Goal: Task Accomplishment & Management: Complete application form

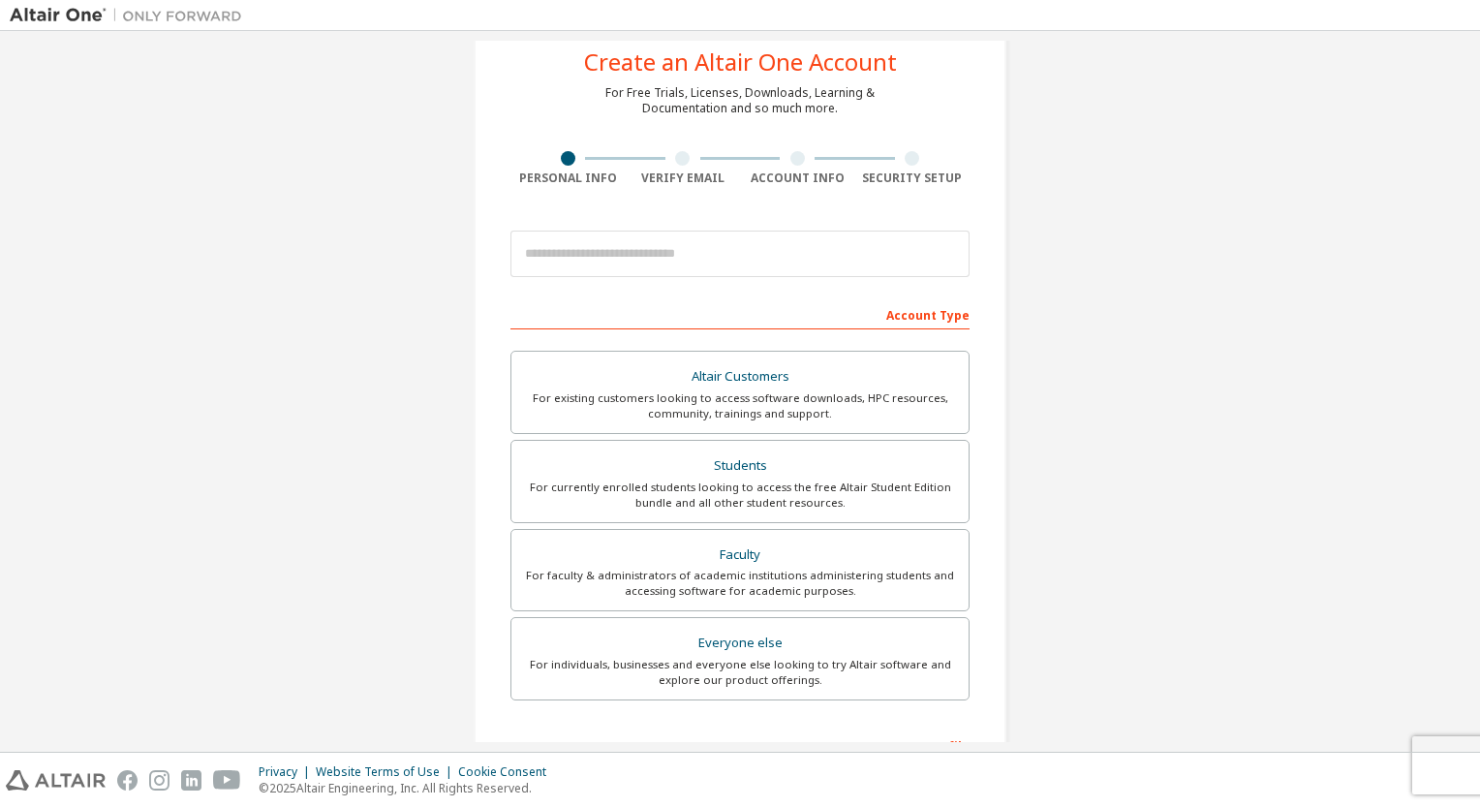
scroll to position [97, 0]
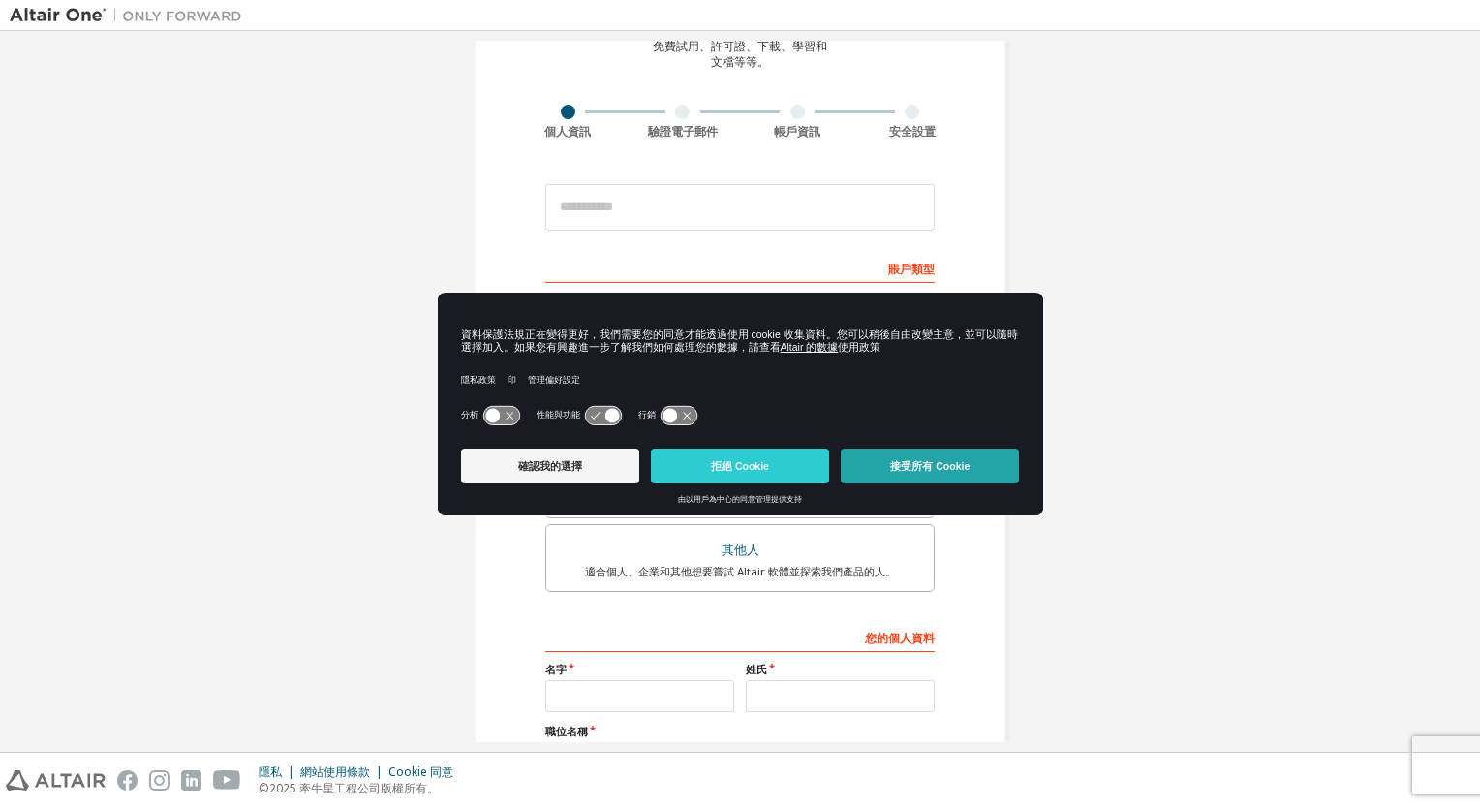
click at [884, 467] on button "接受所有 Cookie" at bounding box center [930, 465] width 178 height 35
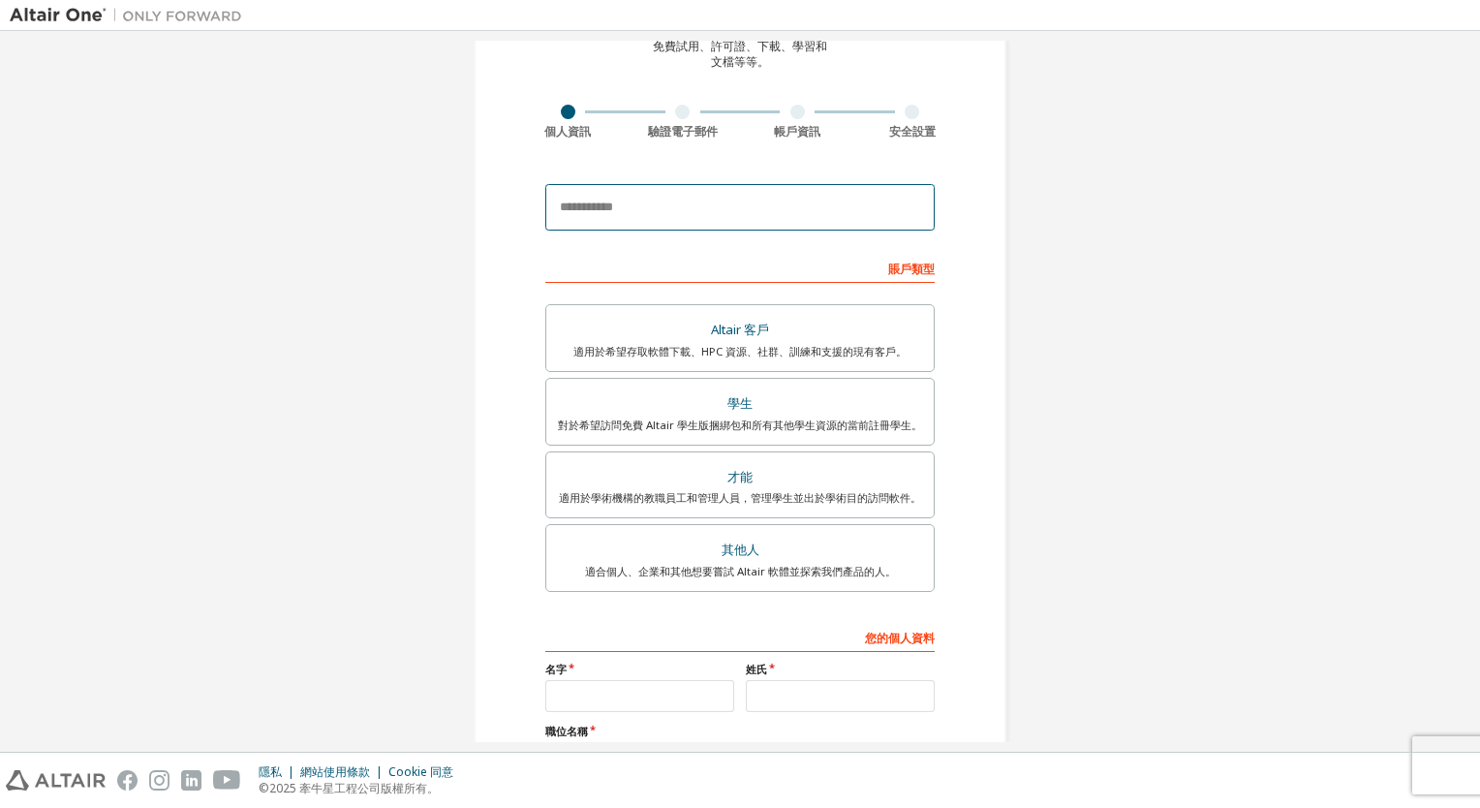
click at [601, 206] on input "email" at bounding box center [739, 207] width 389 height 46
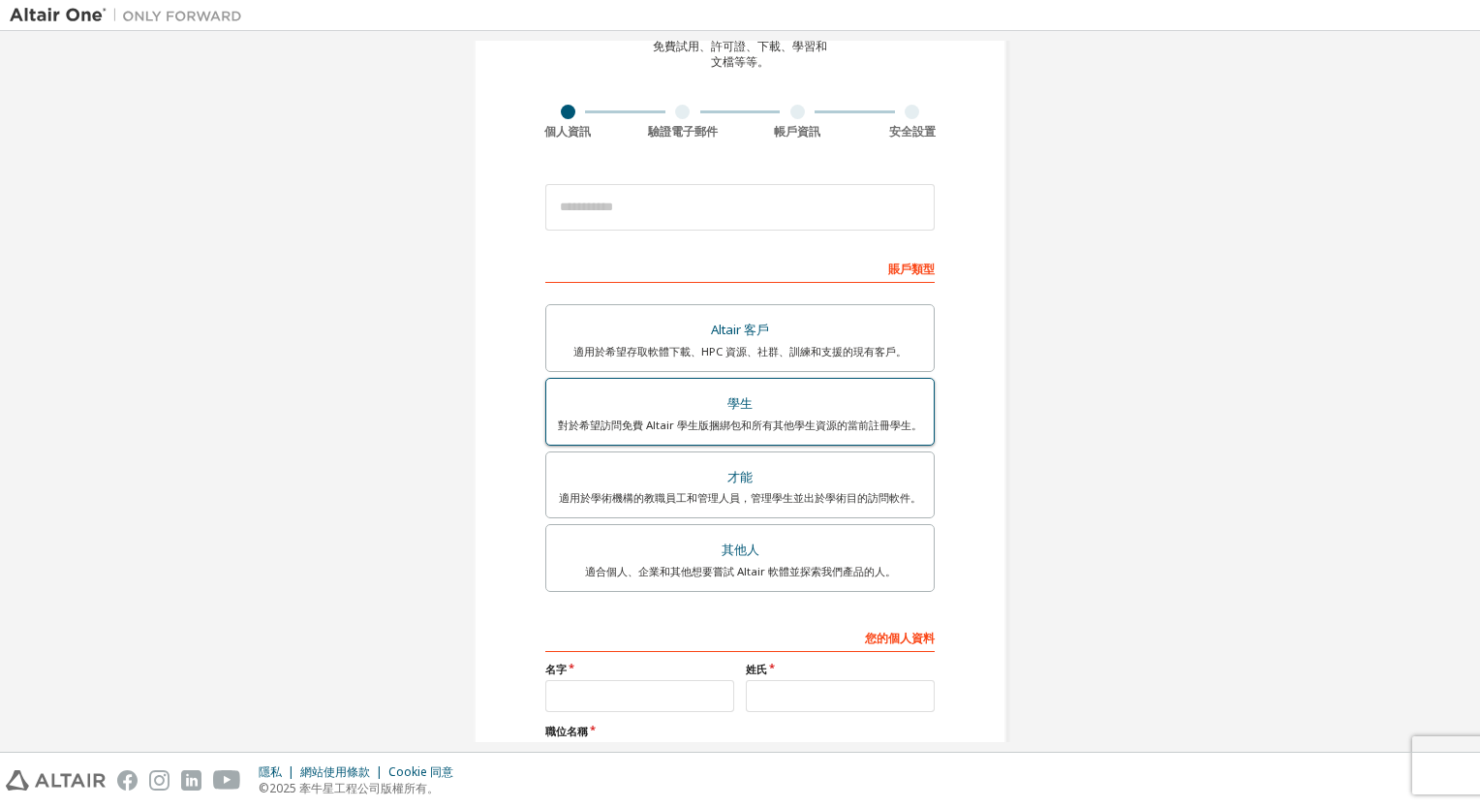
click at [787, 401] on div "學生" at bounding box center [740, 403] width 364 height 27
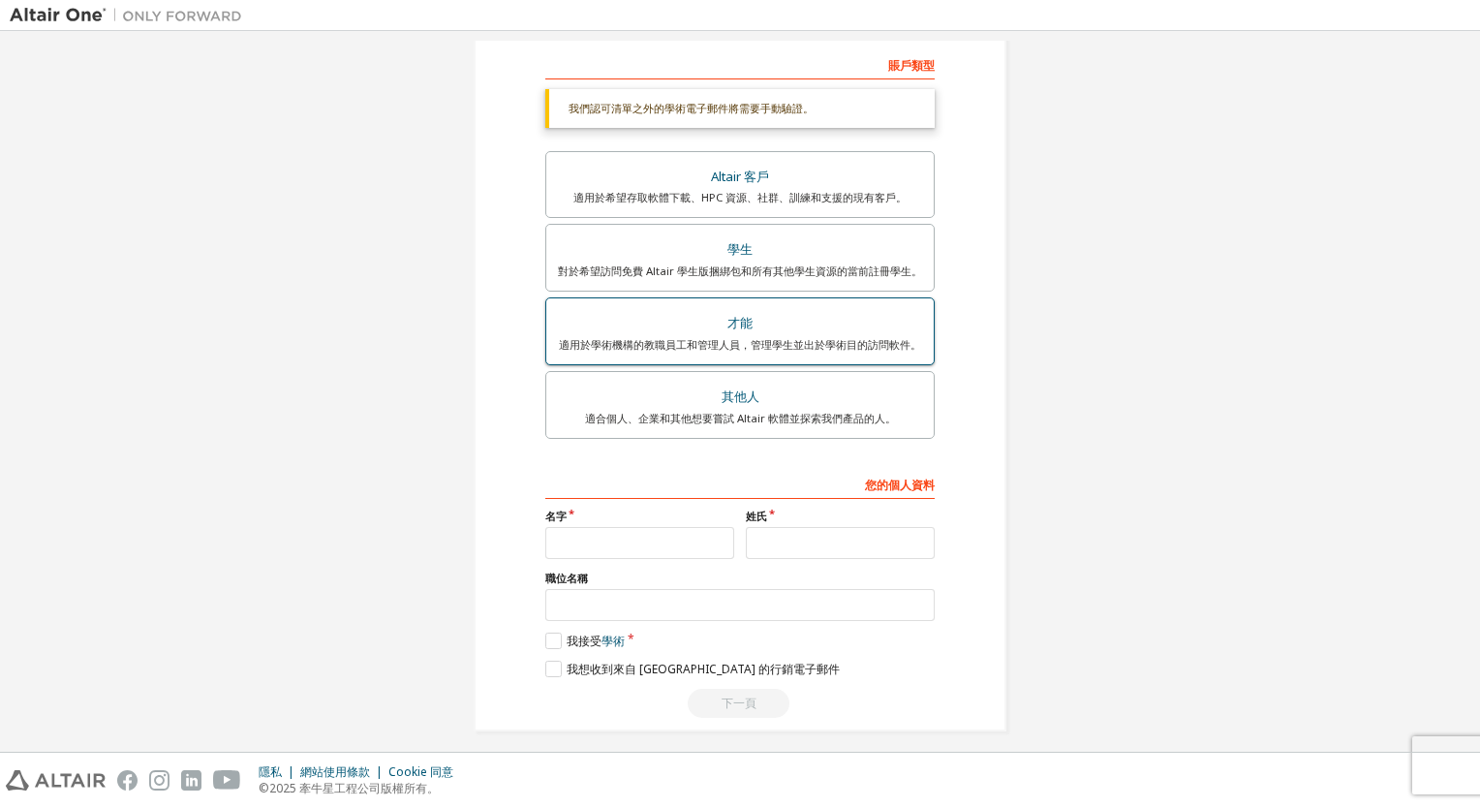
scroll to position [308, 0]
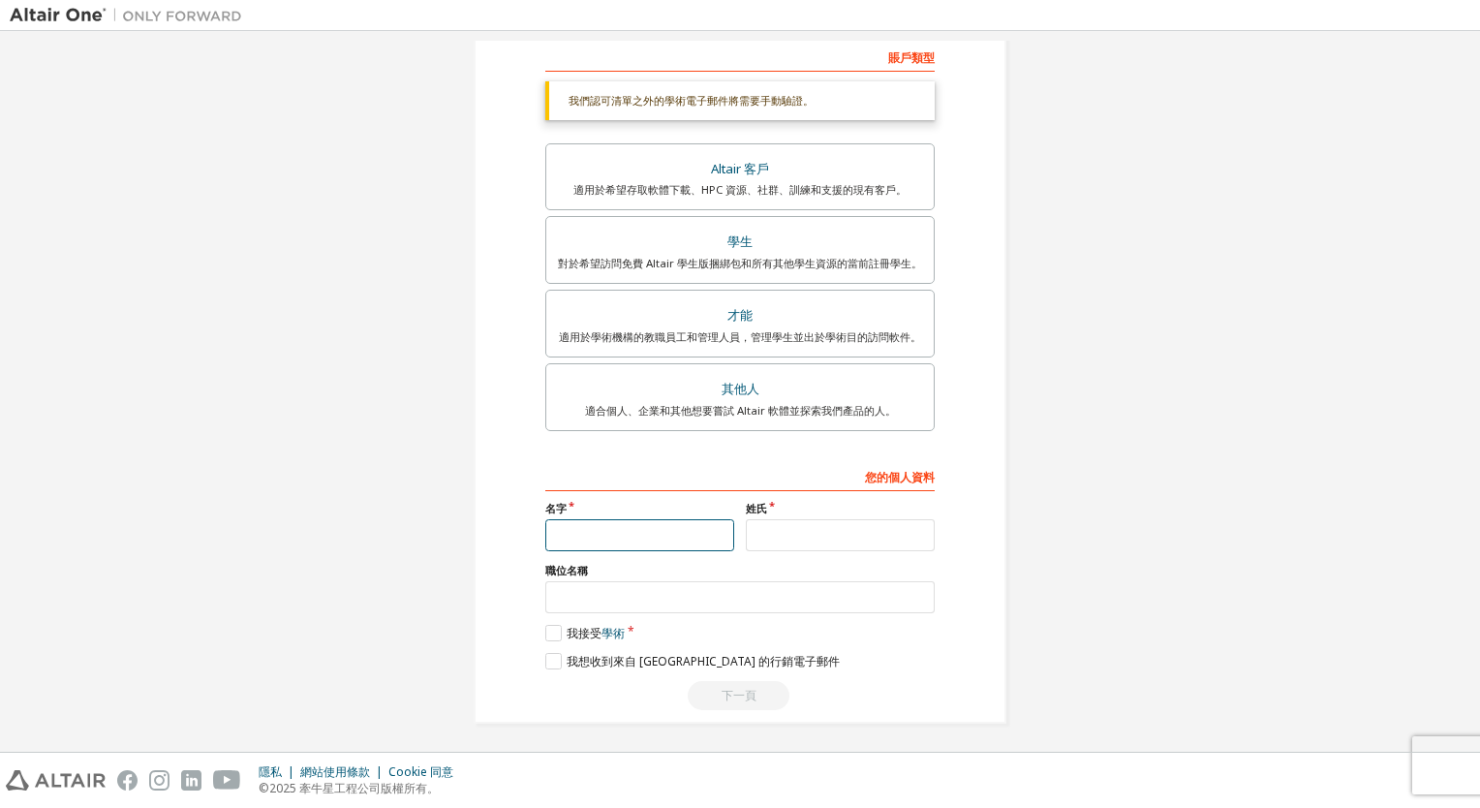
click at [578, 535] on input "text" at bounding box center [639, 535] width 189 height 32
type input "*"
type input "*********"
click at [764, 529] on input "text" at bounding box center [840, 535] width 189 height 32
type input "**"
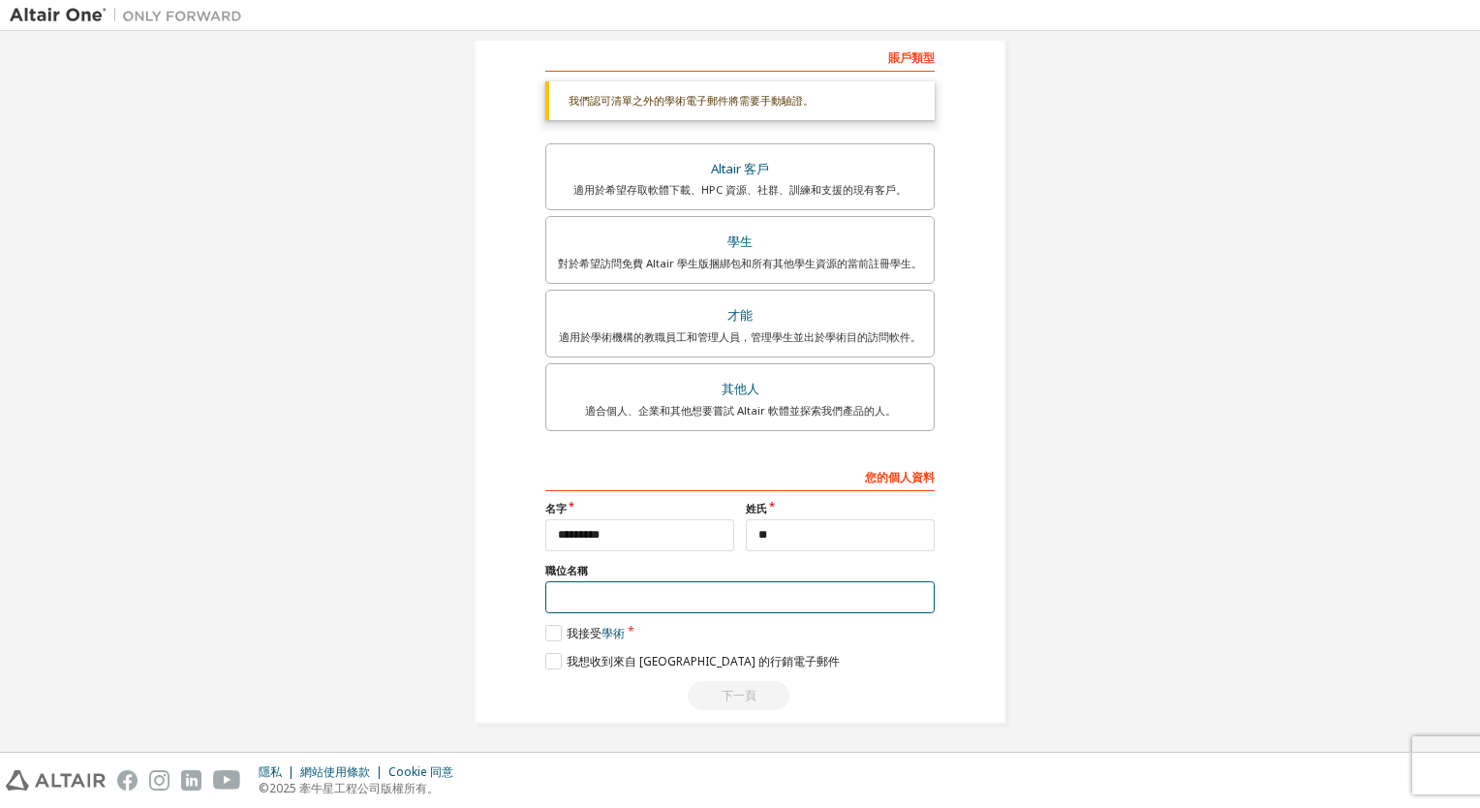
click at [577, 602] on input "text" at bounding box center [739, 597] width 389 height 32
click at [550, 635] on label "我接受 學術" at bounding box center [584, 633] width 79 height 16
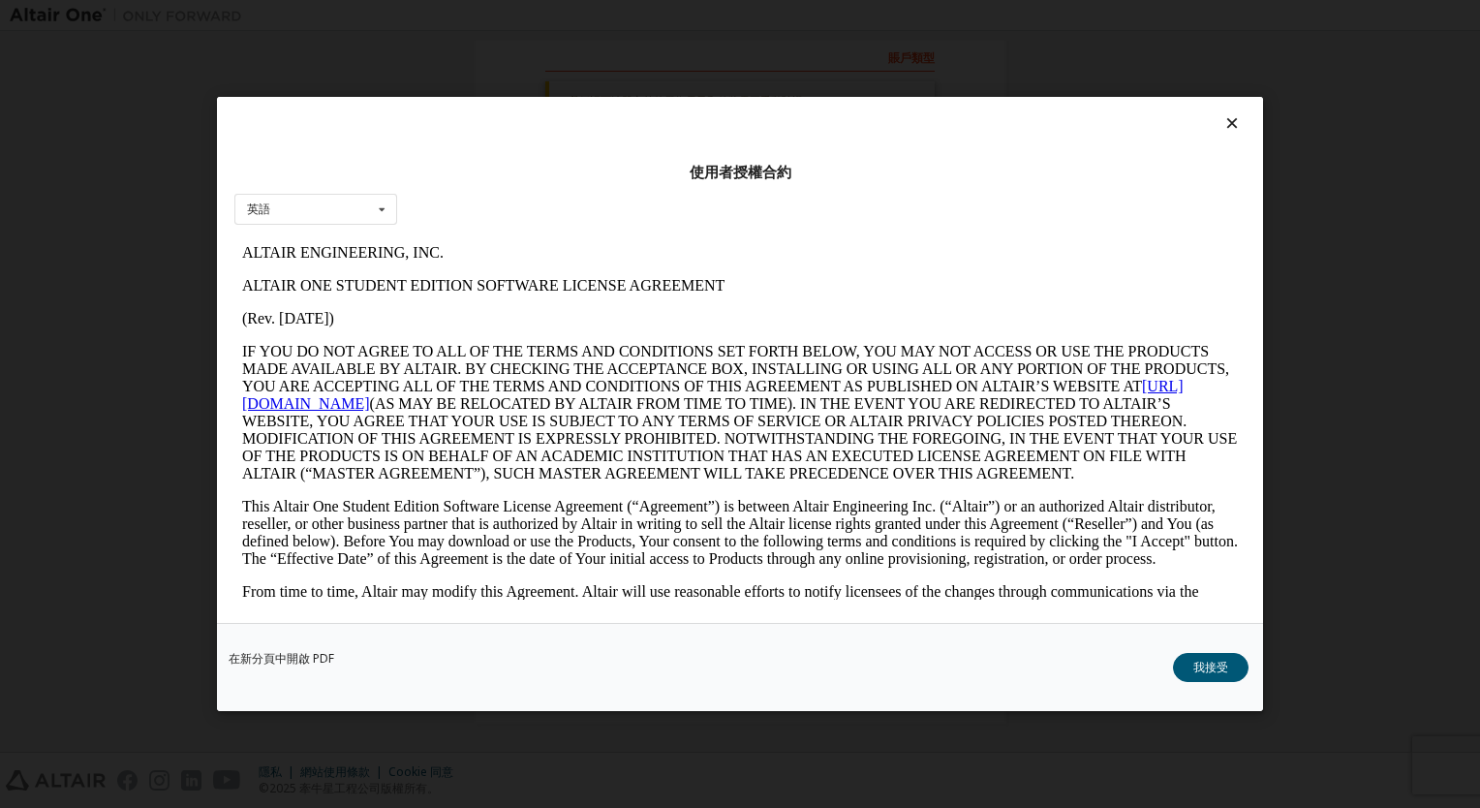
scroll to position [0, 0]
click at [380, 210] on icon at bounding box center [382, 210] width 24 height 30
drag, startPoint x: 380, startPoint y: 205, endPoint x: 542, endPoint y: 10, distance: 254.5
click at [380, 205] on icon at bounding box center [382, 210] width 24 height 30
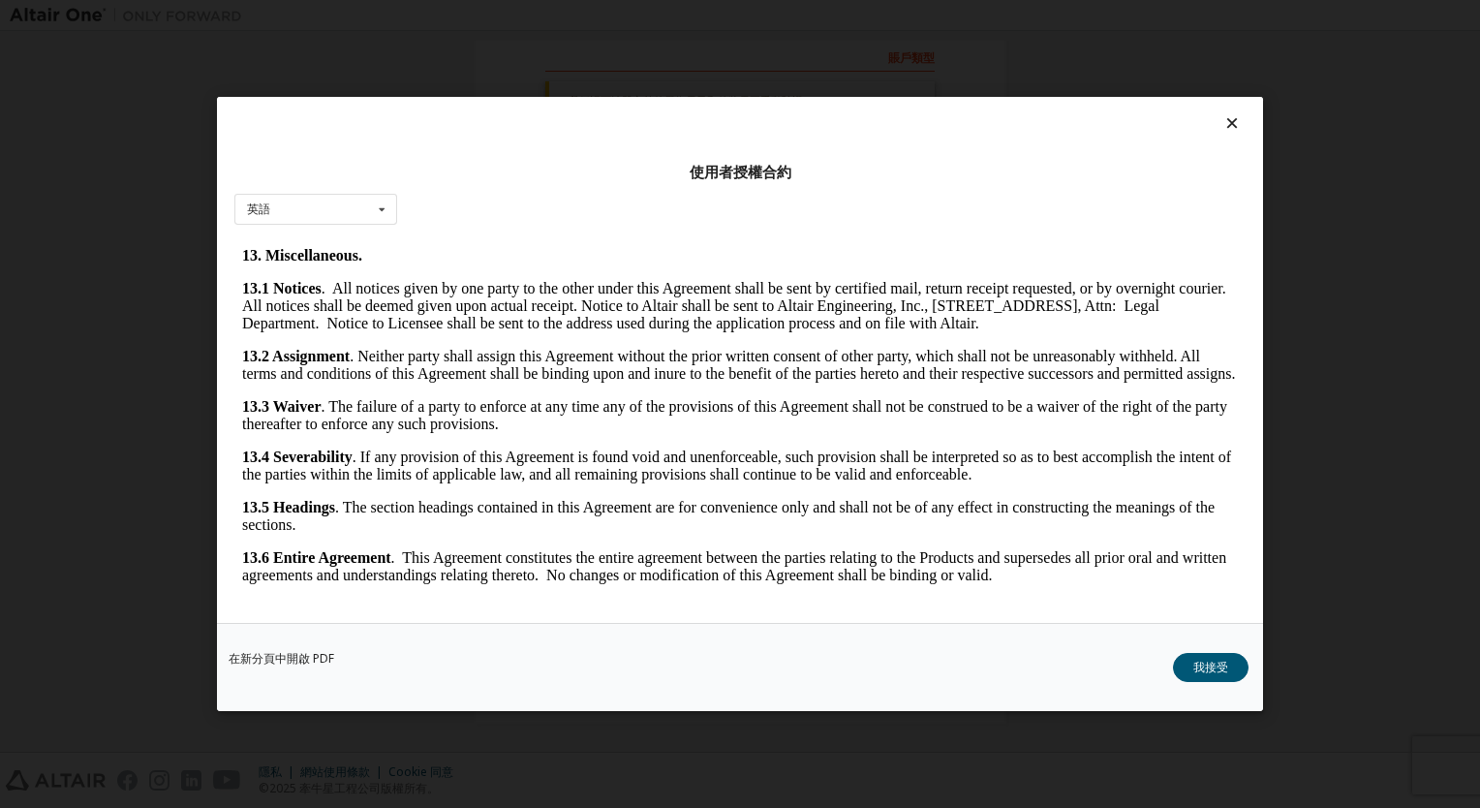
scroll to position [3173, 0]
click at [1200, 648] on div "在新分頁中開啟 PDF 我接受" at bounding box center [740, 667] width 1046 height 88
click at [1209, 671] on button "我接受" at bounding box center [1211, 667] width 76 height 29
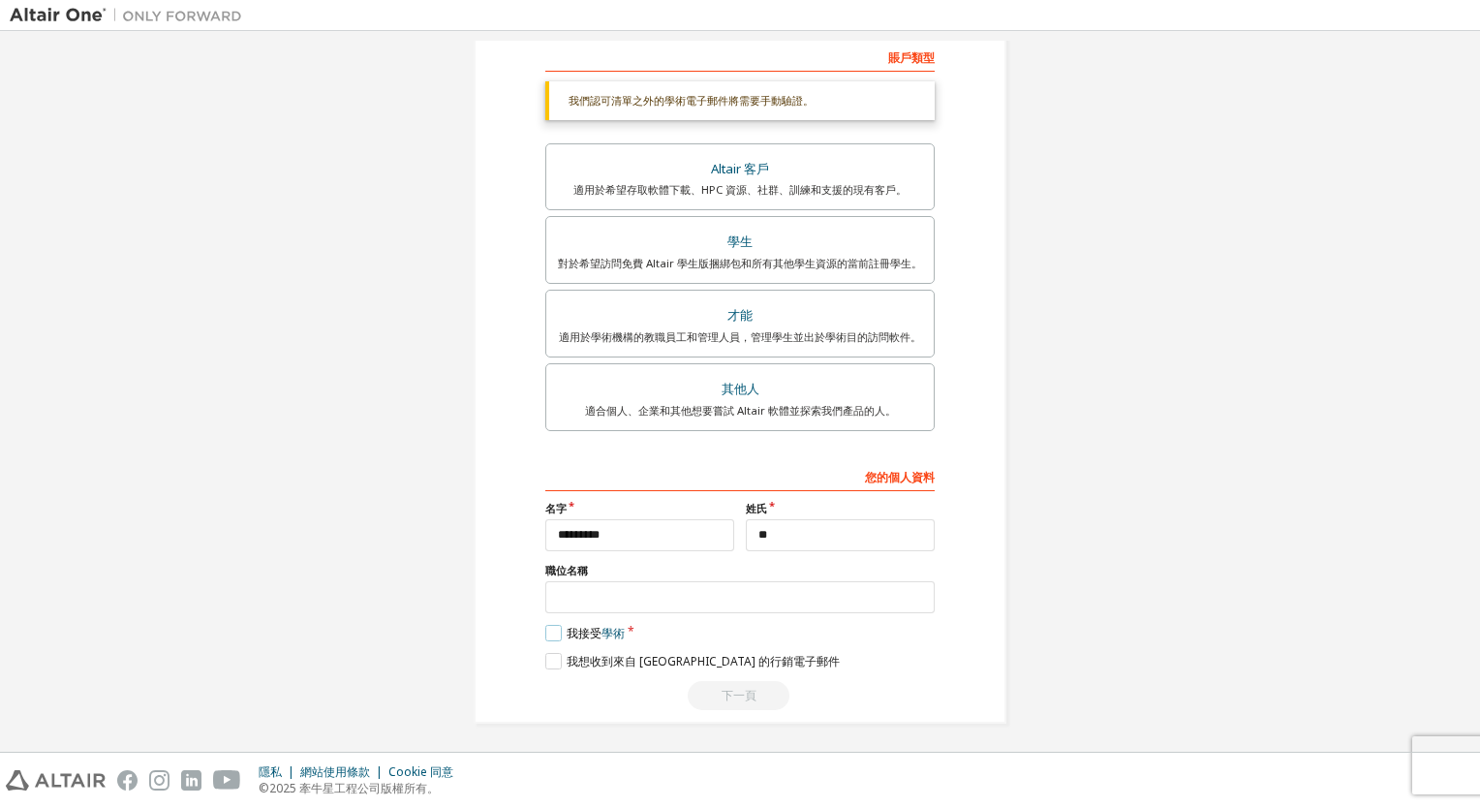
click at [546, 630] on label "我接受 學術" at bounding box center [584, 633] width 79 height 16
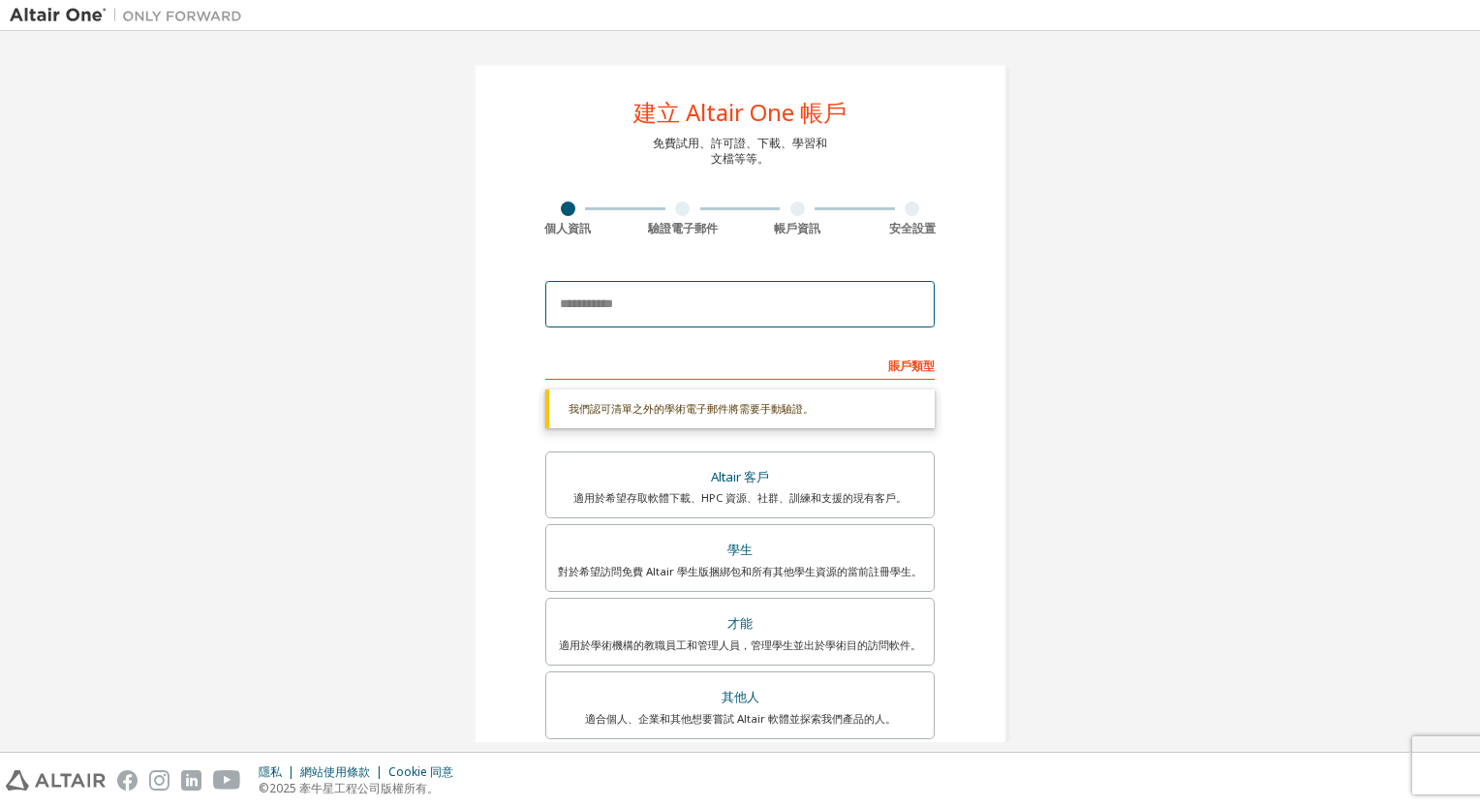
click at [573, 309] on input "email" at bounding box center [739, 304] width 389 height 46
drag, startPoint x: 732, startPoint y: 311, endPoint x: 309, endPoint y: 324, distance: 423.5
click at [309, 324] on div "**********" at bounding box center [740, 548] width 1461 height 1014
type input "**********"
click at [778, 354] on div "賬戶類型" at bounding box center [739, 364] width 389 height 31
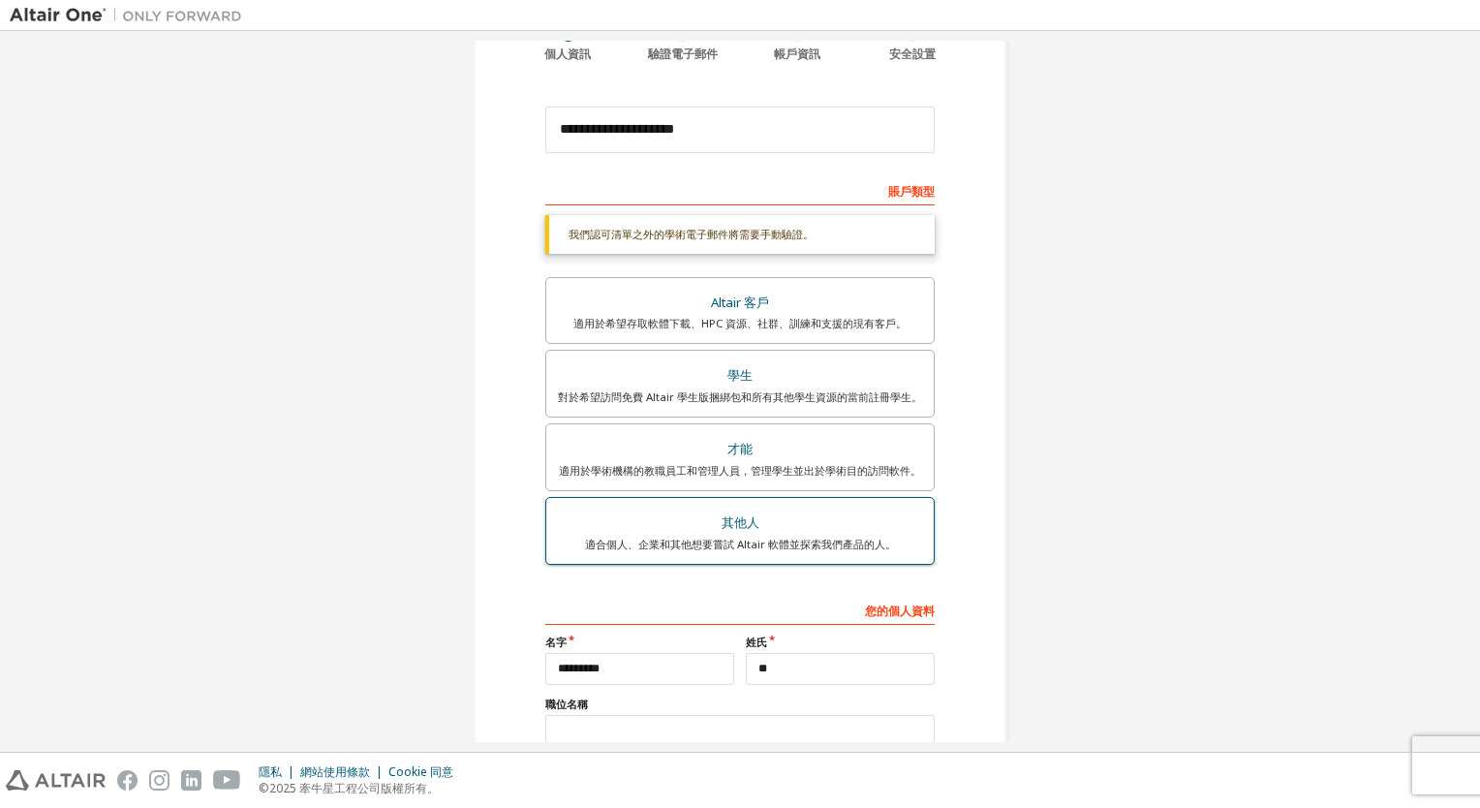
scroll to position [308, 0]
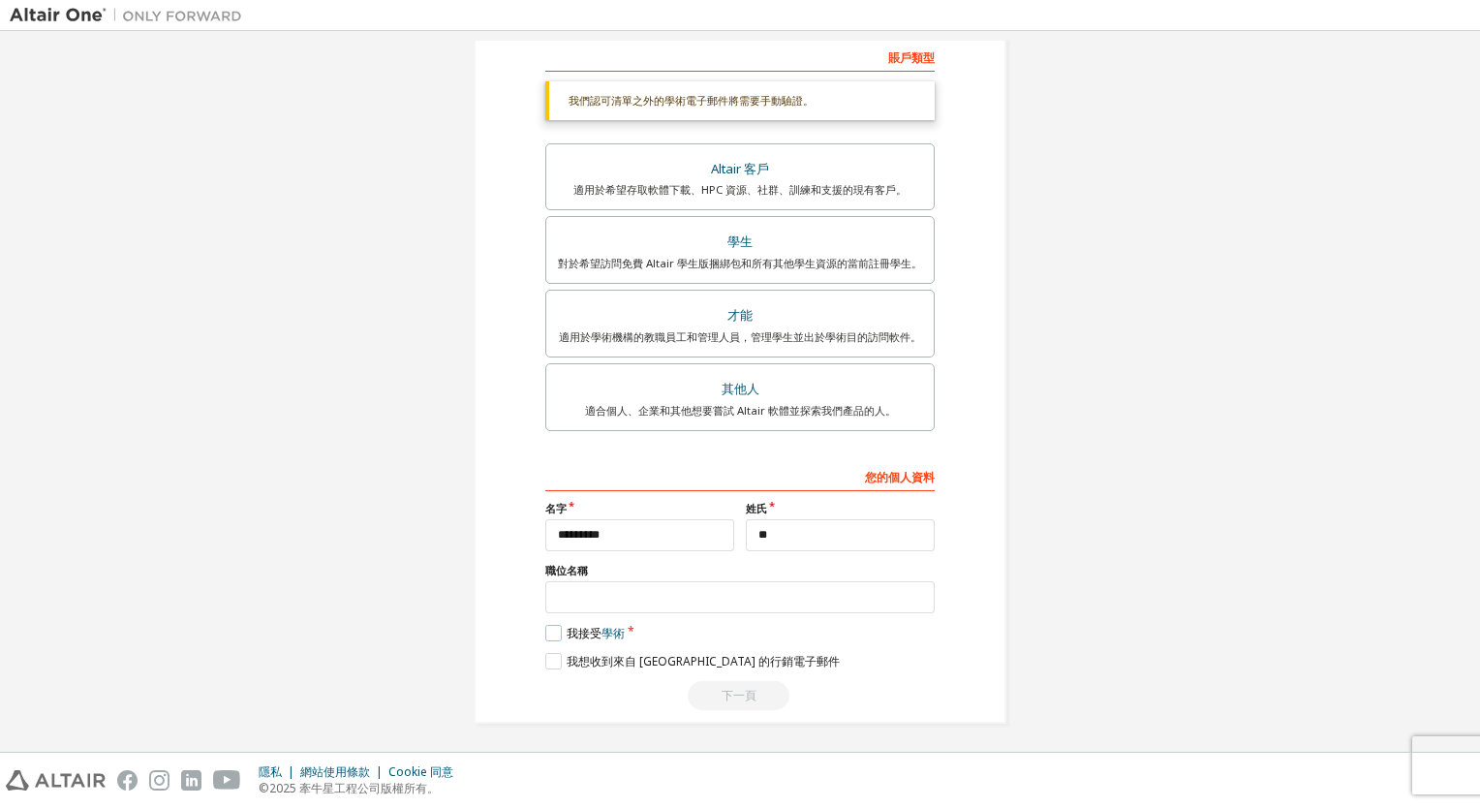
click at [545, 629] on label "我接受 學術" at bounding box center [584, 633] width 79 height 16
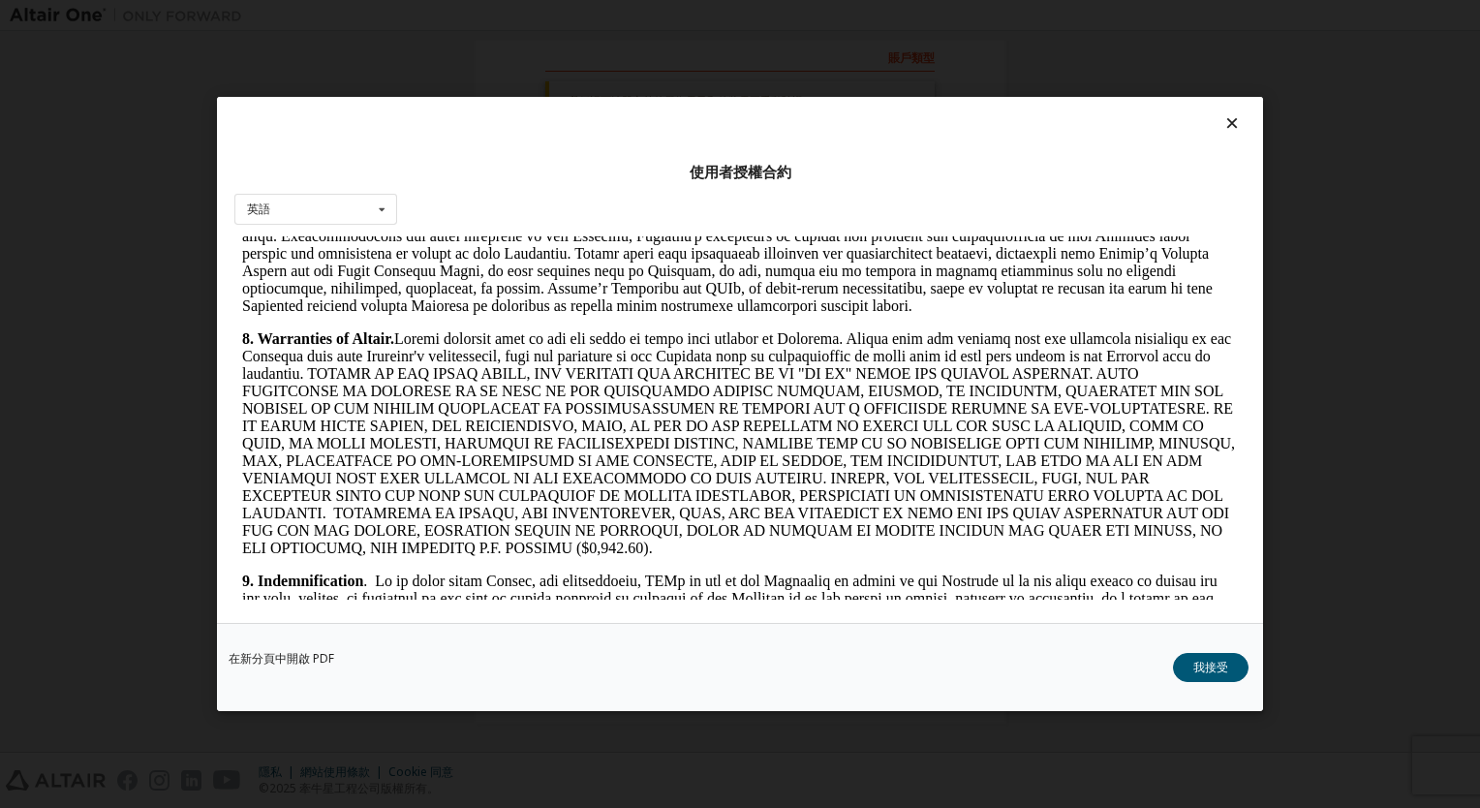
scroll to position [3173, 0]
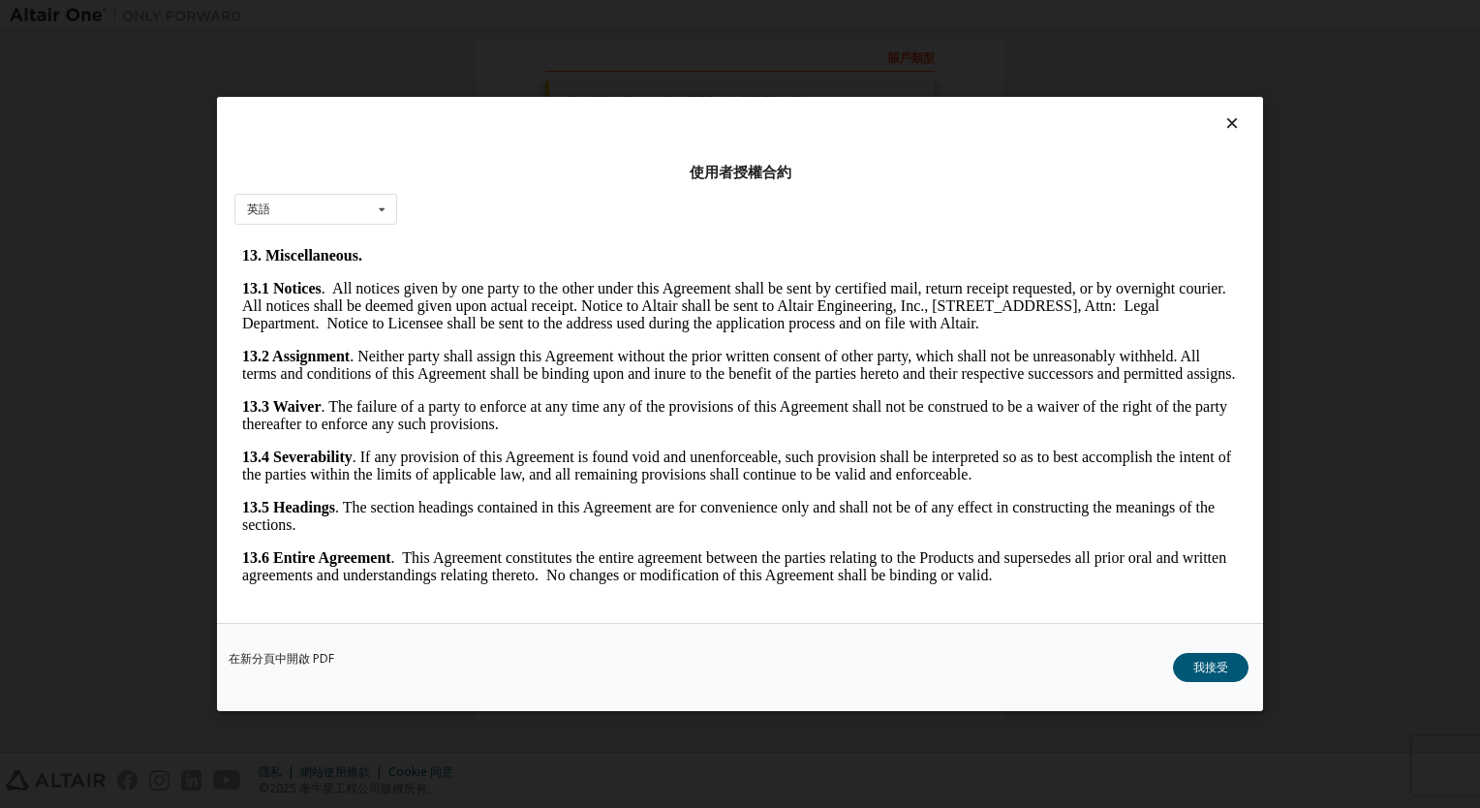
drag, startPoint x: 1237, startPoint y: 269, endPoint x: 1321, endPoint y: 895, distance: 631.4
drag, startPoint x: 1220, startPoint y: 661, endPoint x: 1204, endPoint y: 667, distance: 17.8
click at [1220, 664] on button "我接受" at bounding box center [1211, 667] width 76 height 29
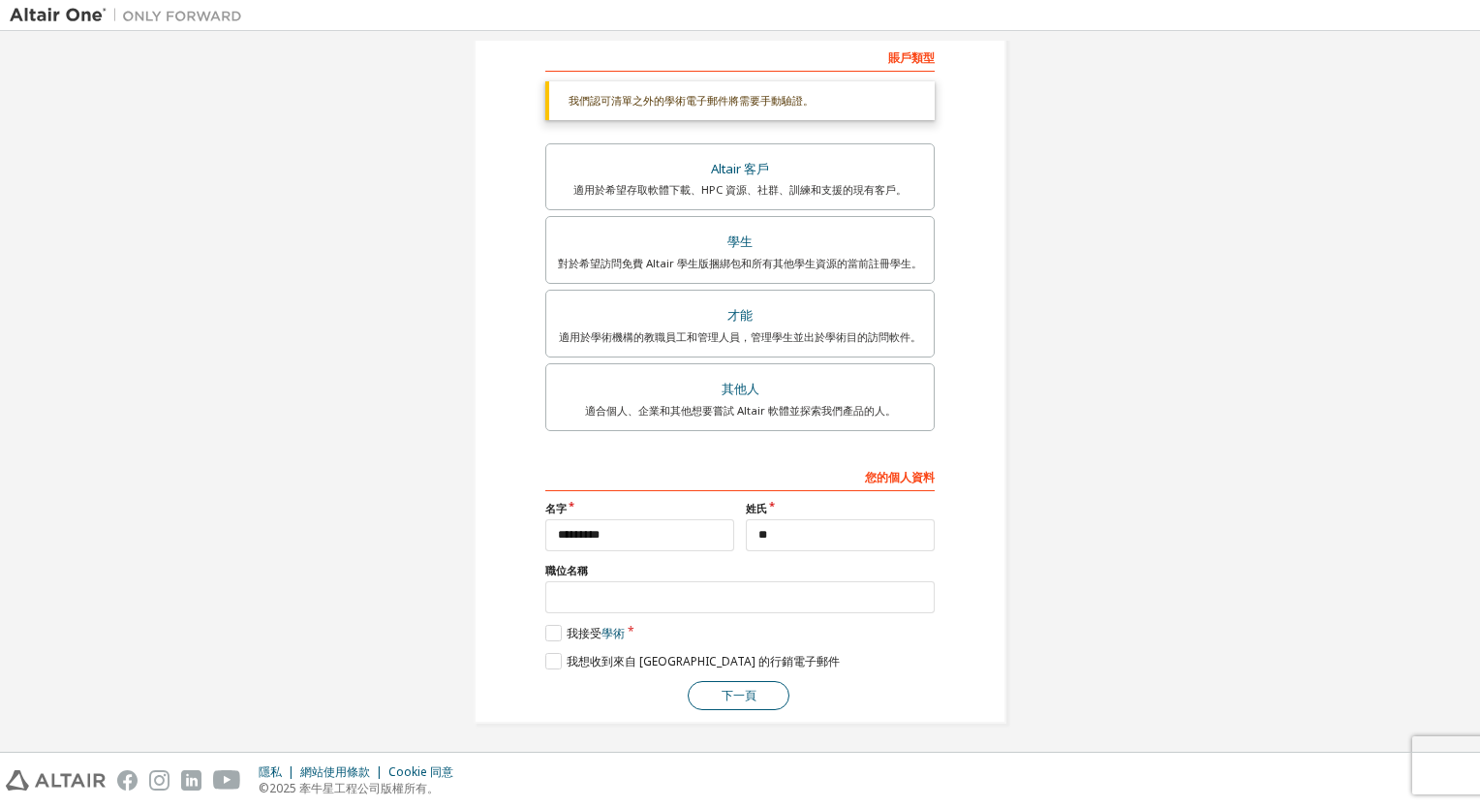
click at [728, 696] on button "下一頁" at bounding box center [739, 695] width 102 height 29
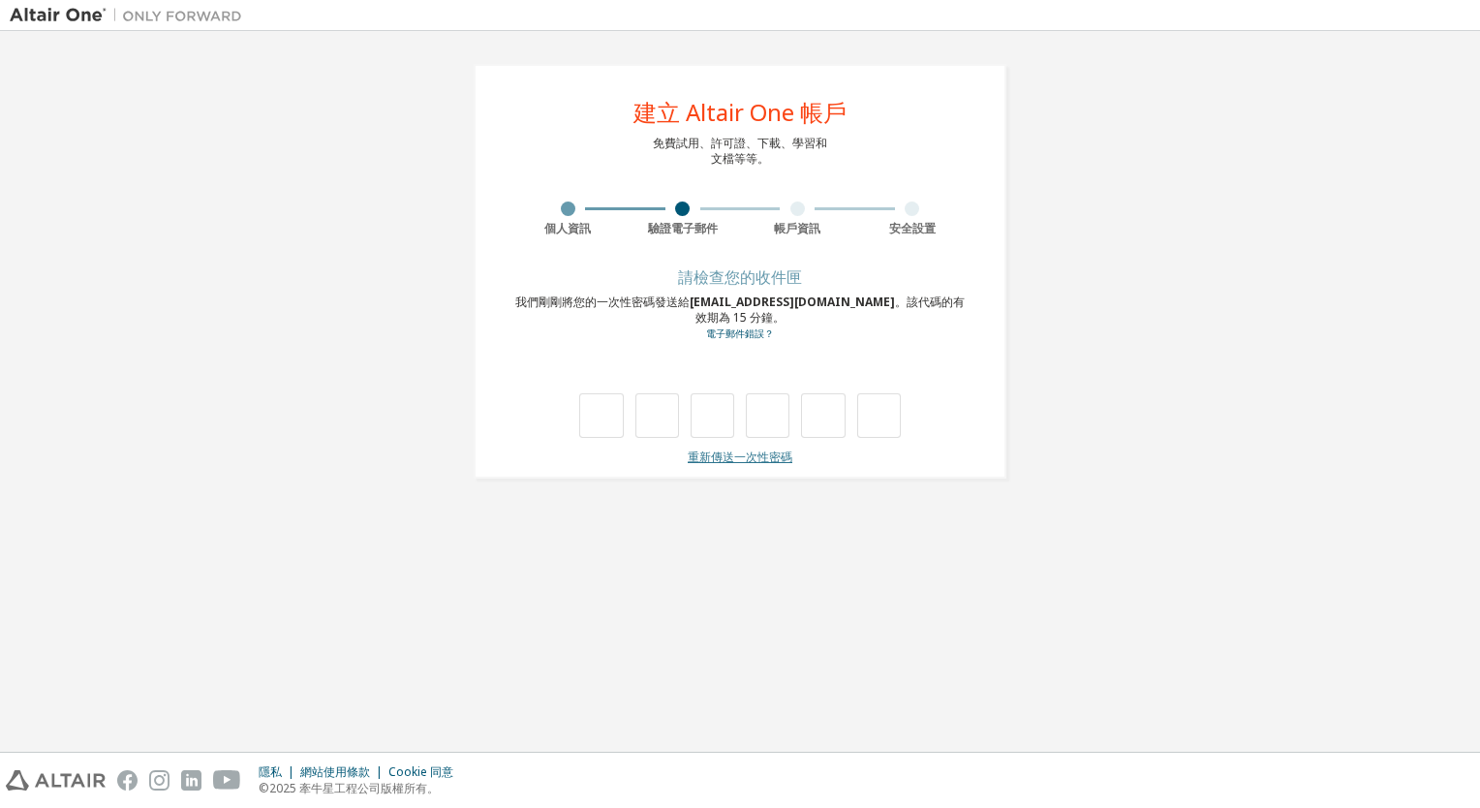
click at [731, 457] on link "重新傳送一次性密碼" at bounding box center [740, 456] width 105 height 16
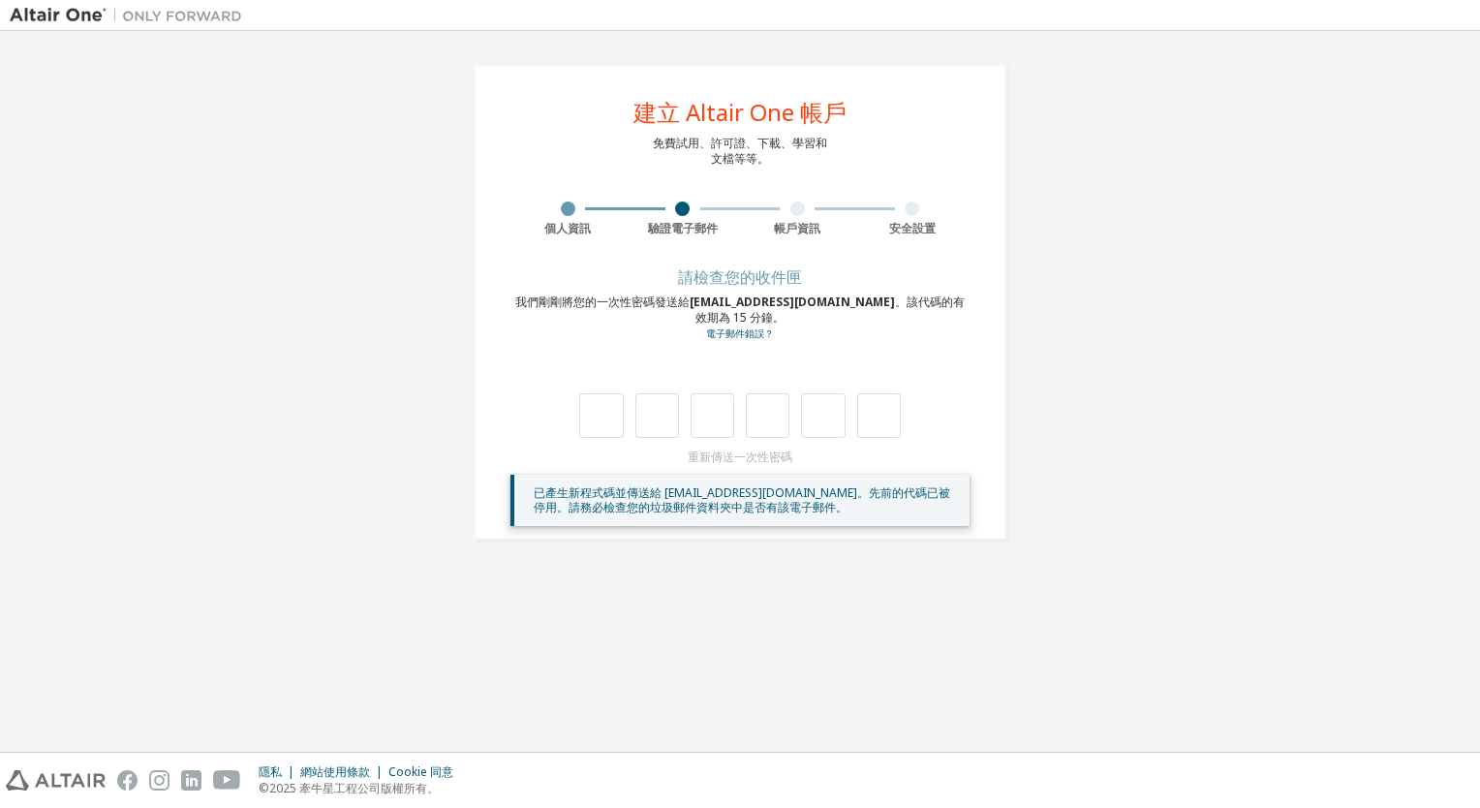
click at [569, 211] on div at bounding box center [568, 208] width 15 height 15
click at [604, 414] on input "text" at bounding box center [601, 415] width 44 height 45
type input "*"
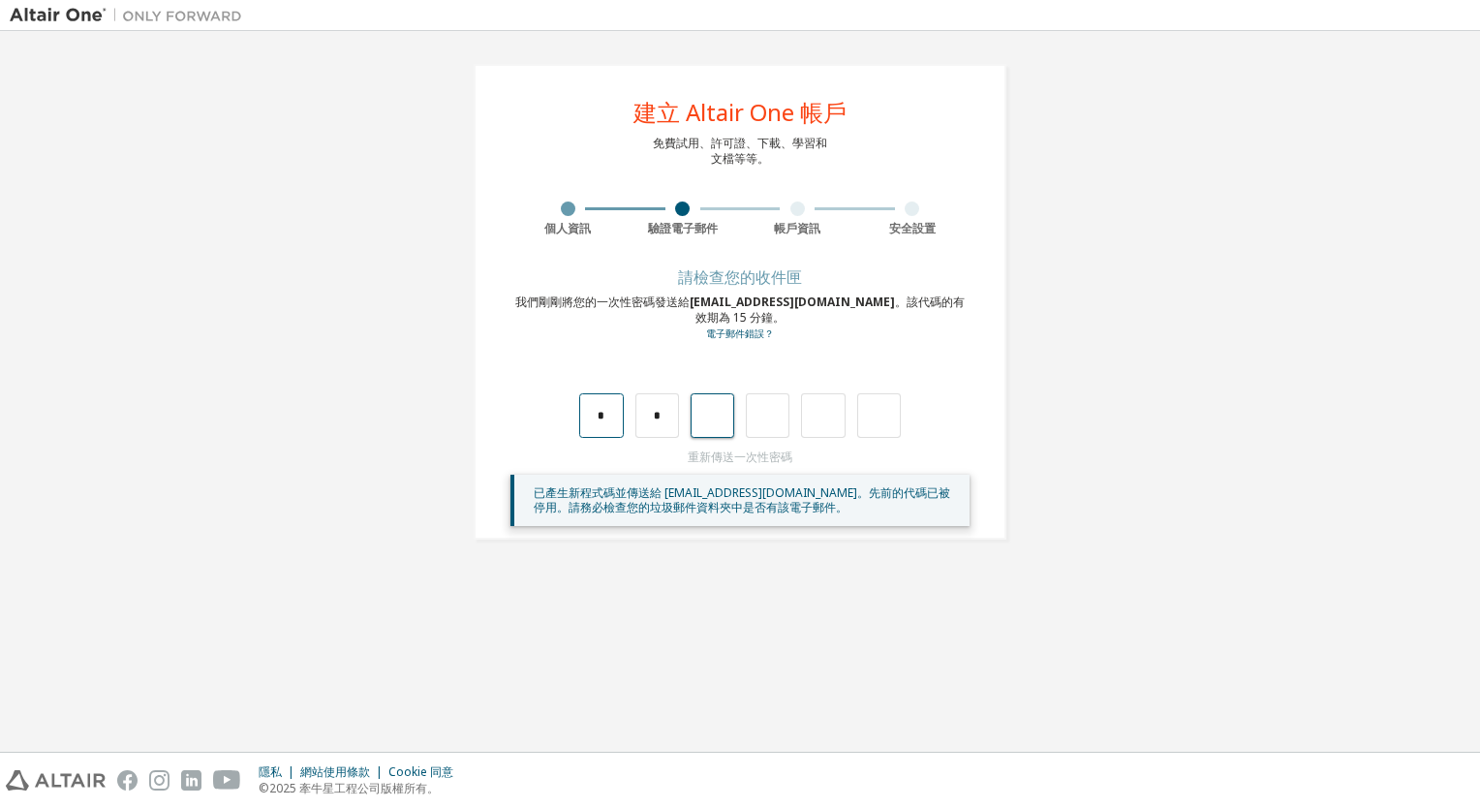
type input "*"
click at [597, 420] on input "text" at bounding box center [601, 415] width 44 height 45
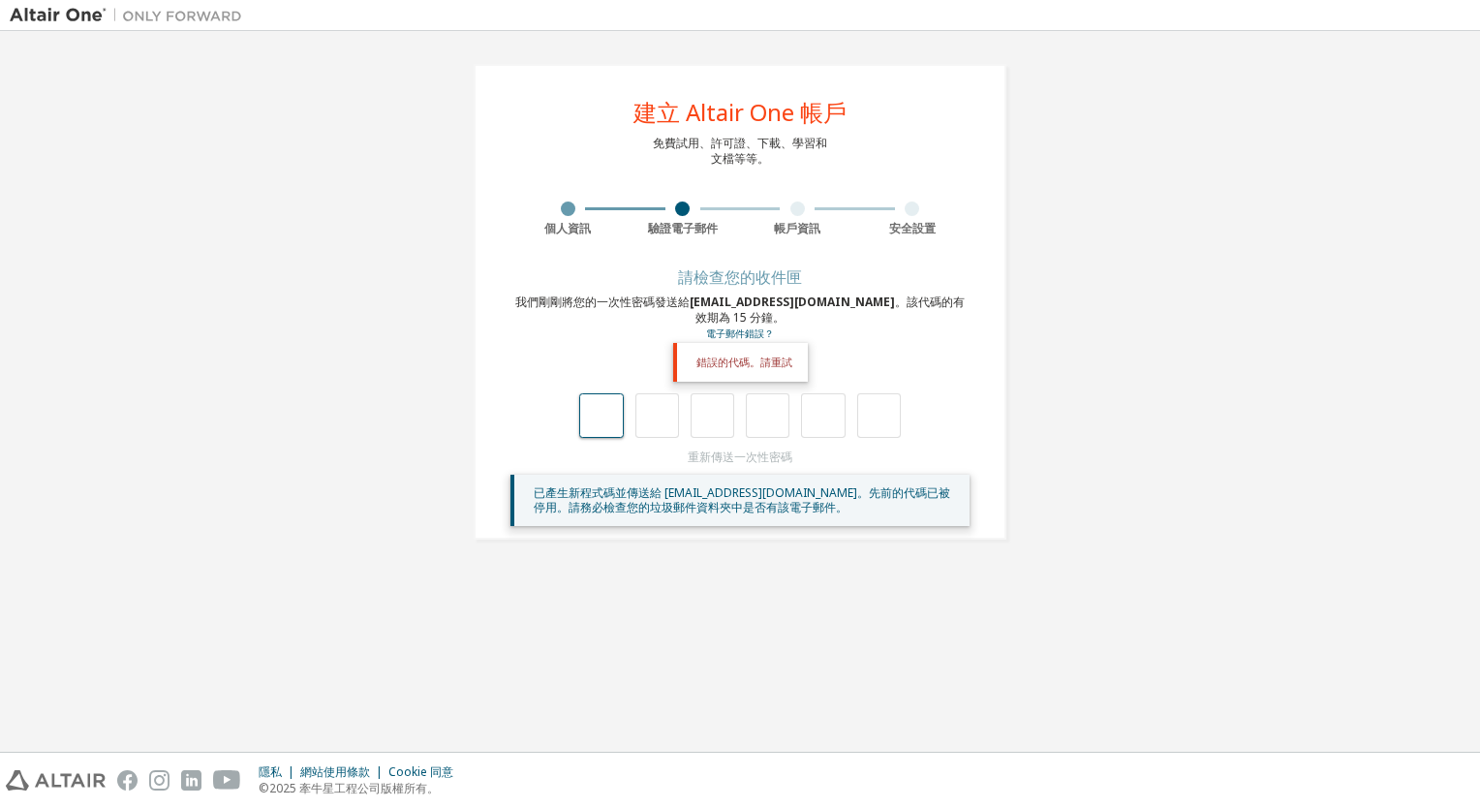
type input "*"
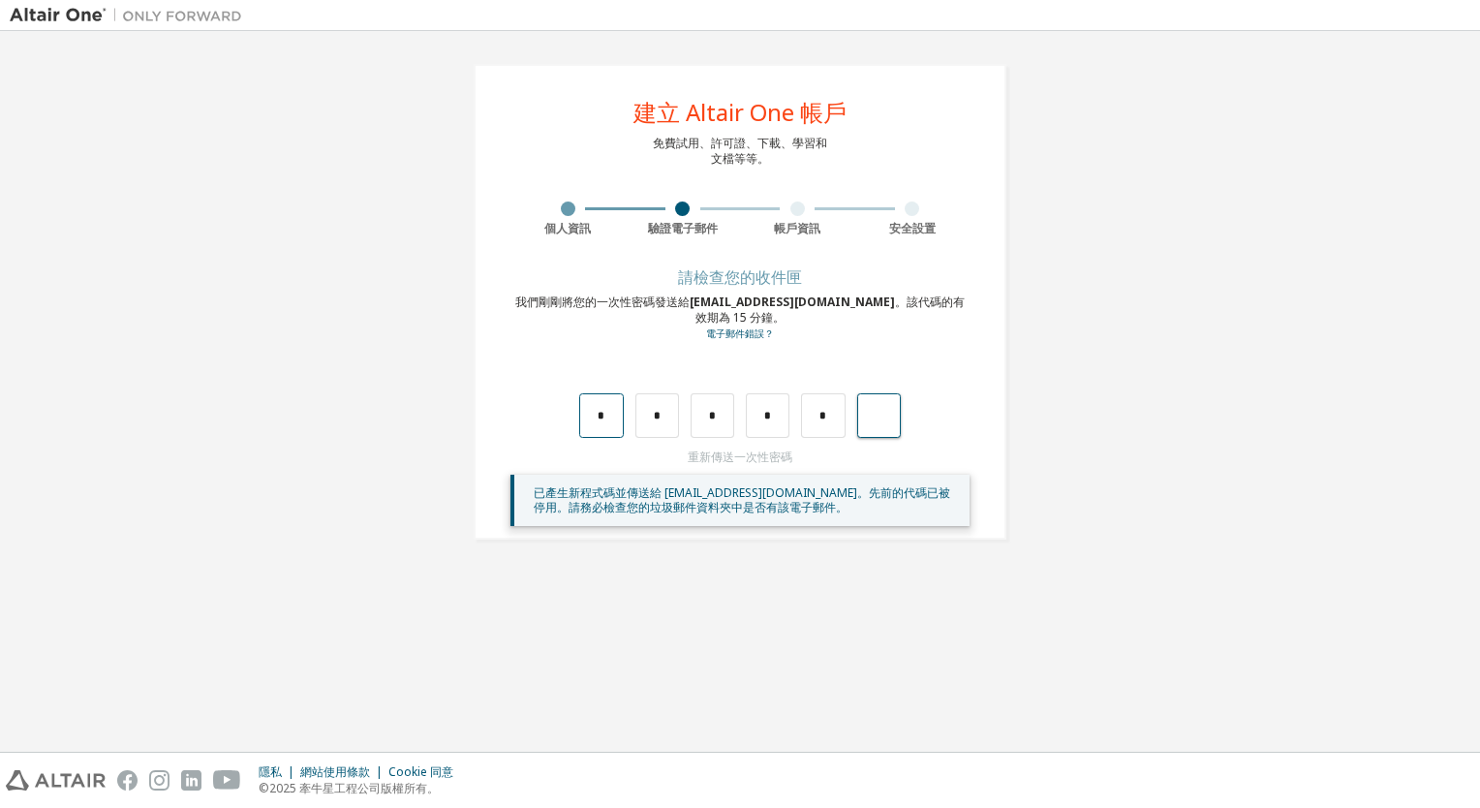
type input "*"
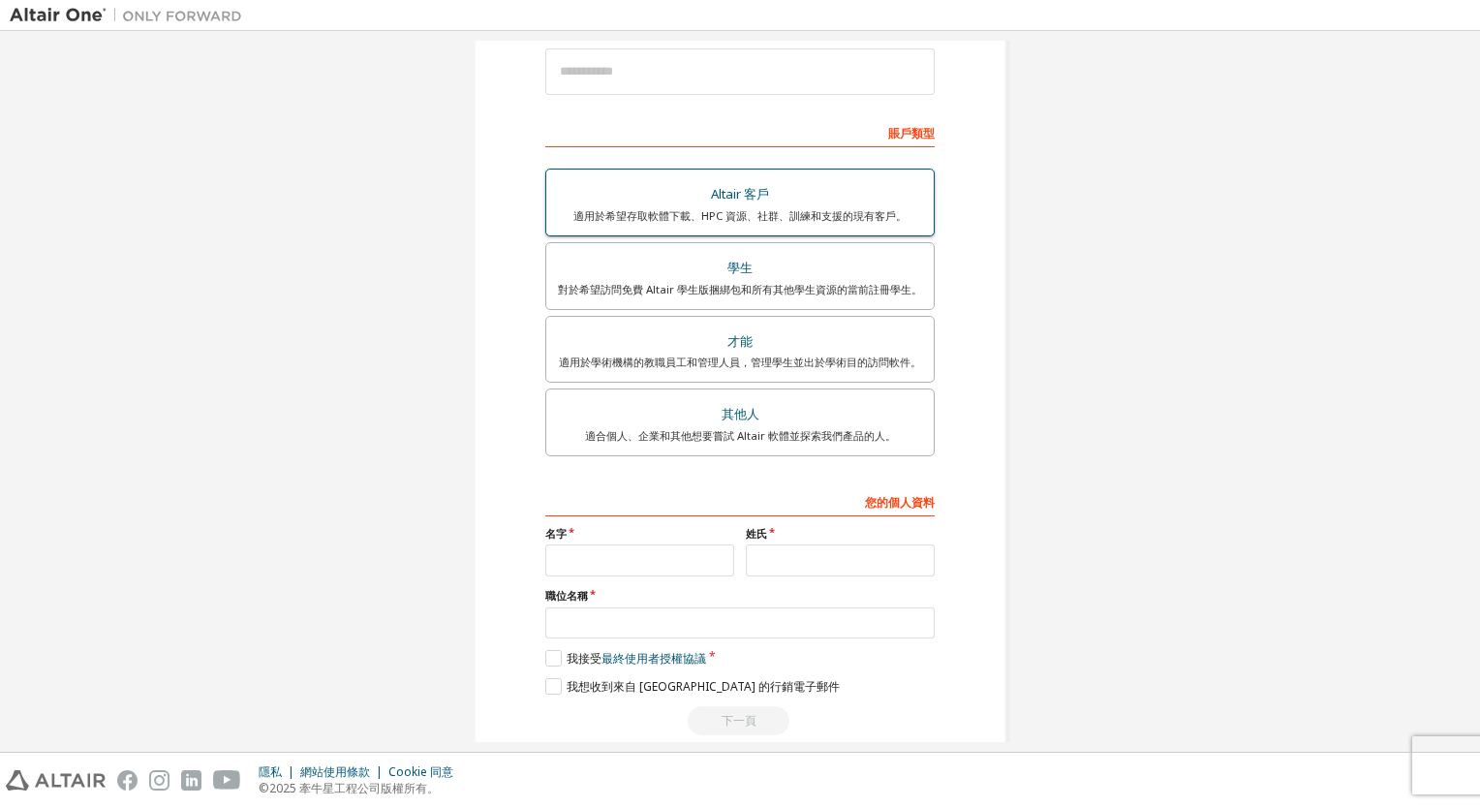
scroll to position [258, 0]
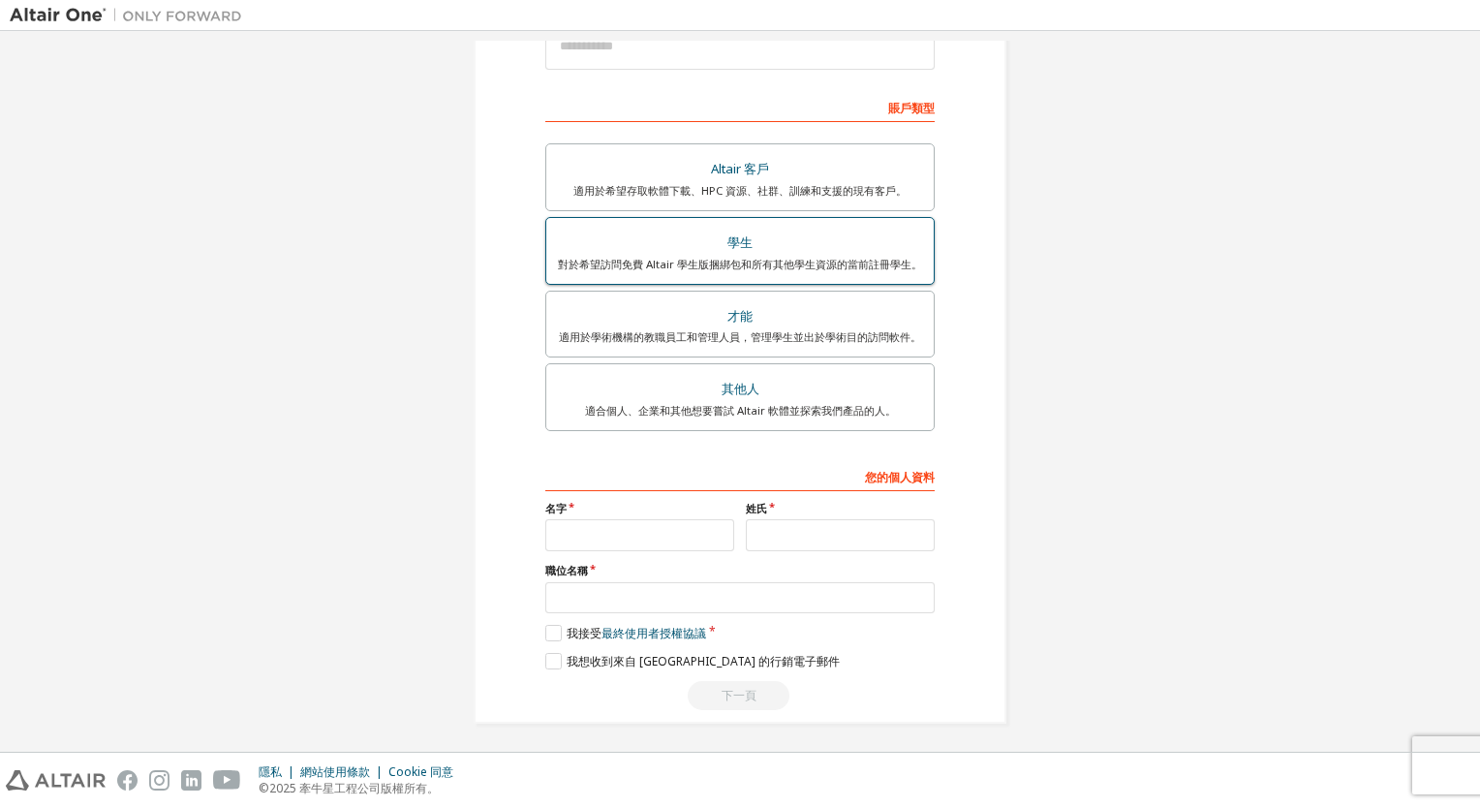
click at [750, 258] on div "對於希望訪問免費 Altair 學生版捆綁包和所有其他學生資源的當前註冊學生。" at bounding box center [740, 264] width 364 height 15
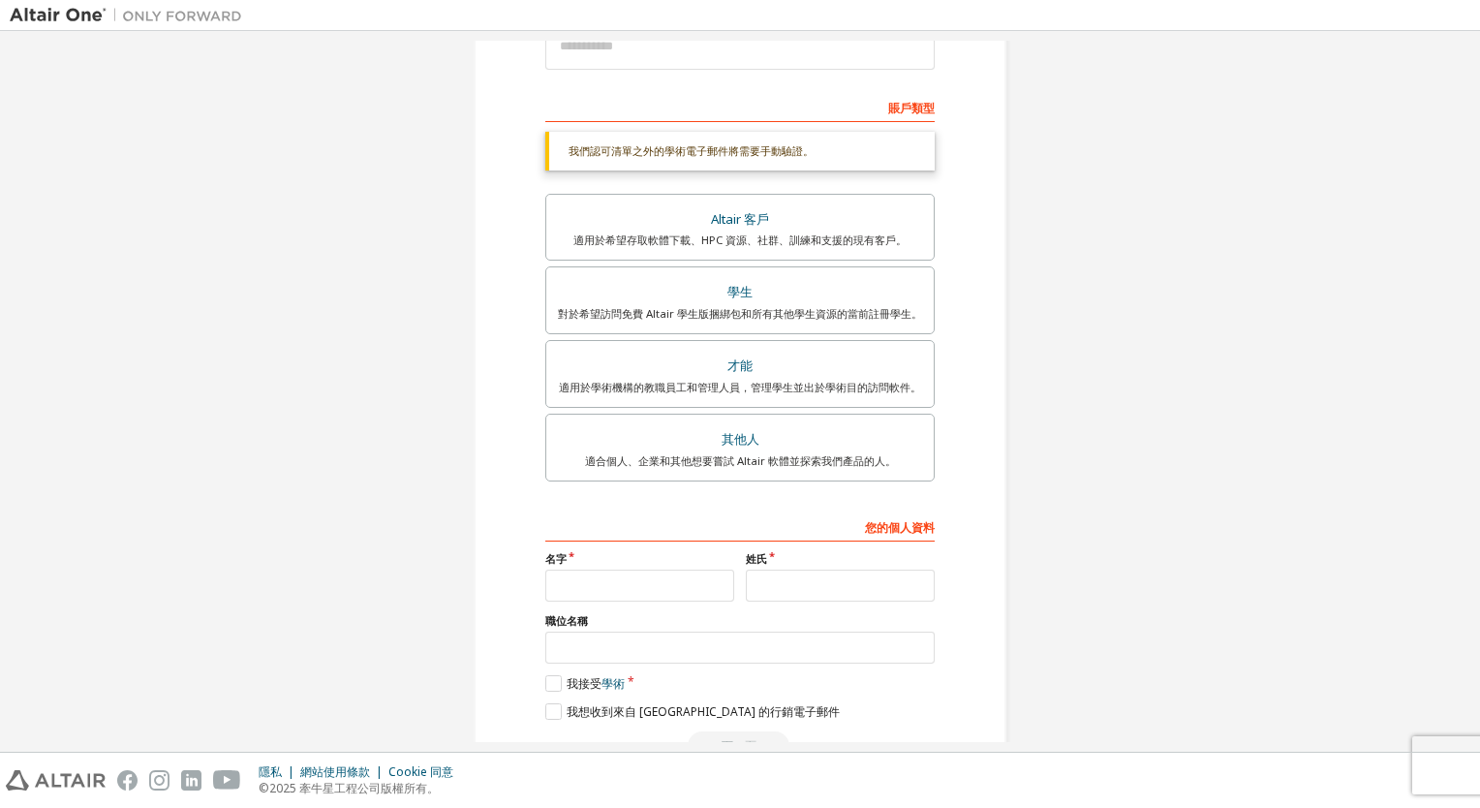
scroll to position [0, 0]
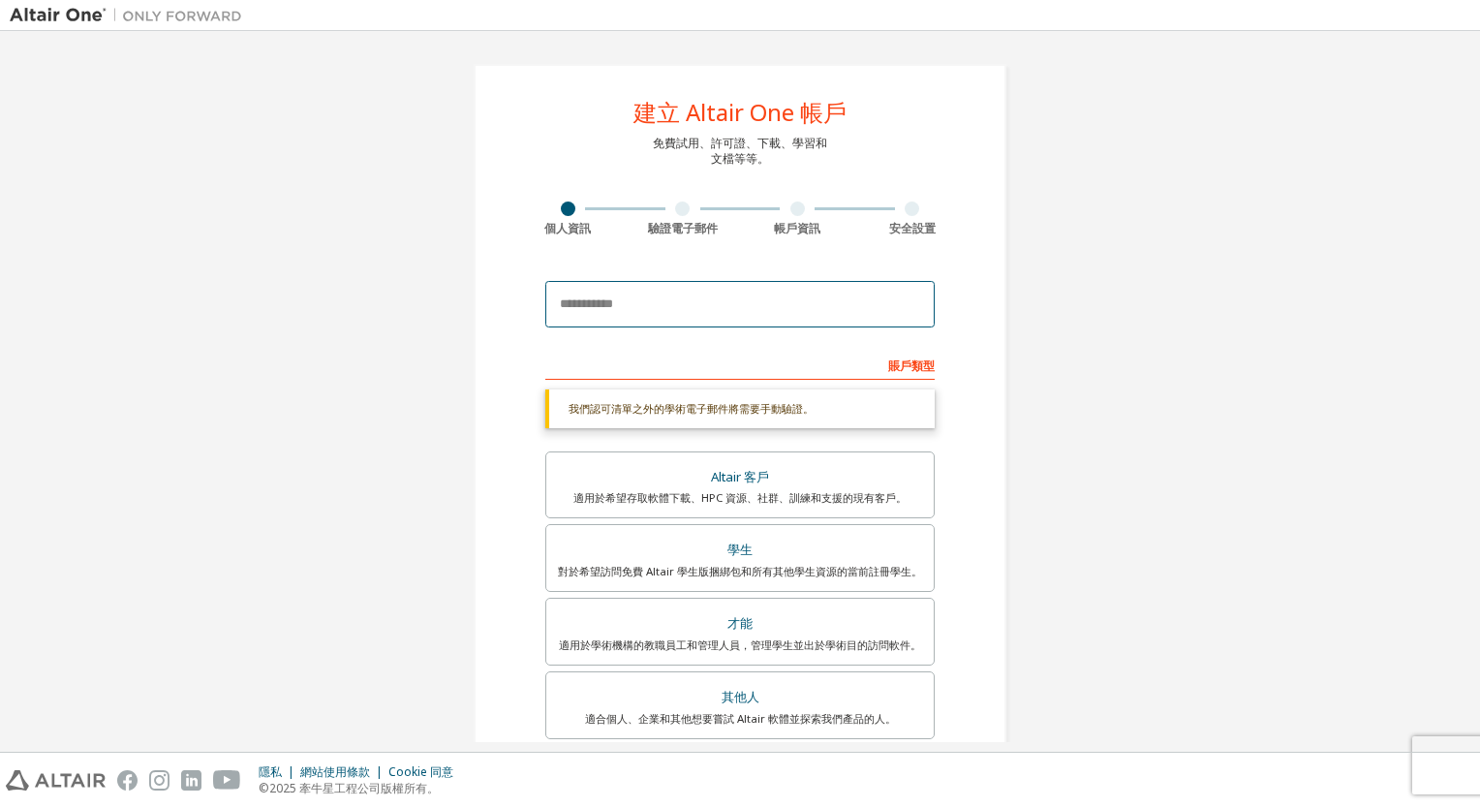
click at [597, 302] on input "email" at bounding box center [739, 304] width 389 height 46
paste input "**********"
click at [681, 304] on input "**********" at bounding box center [739, 304] width 389 height 46
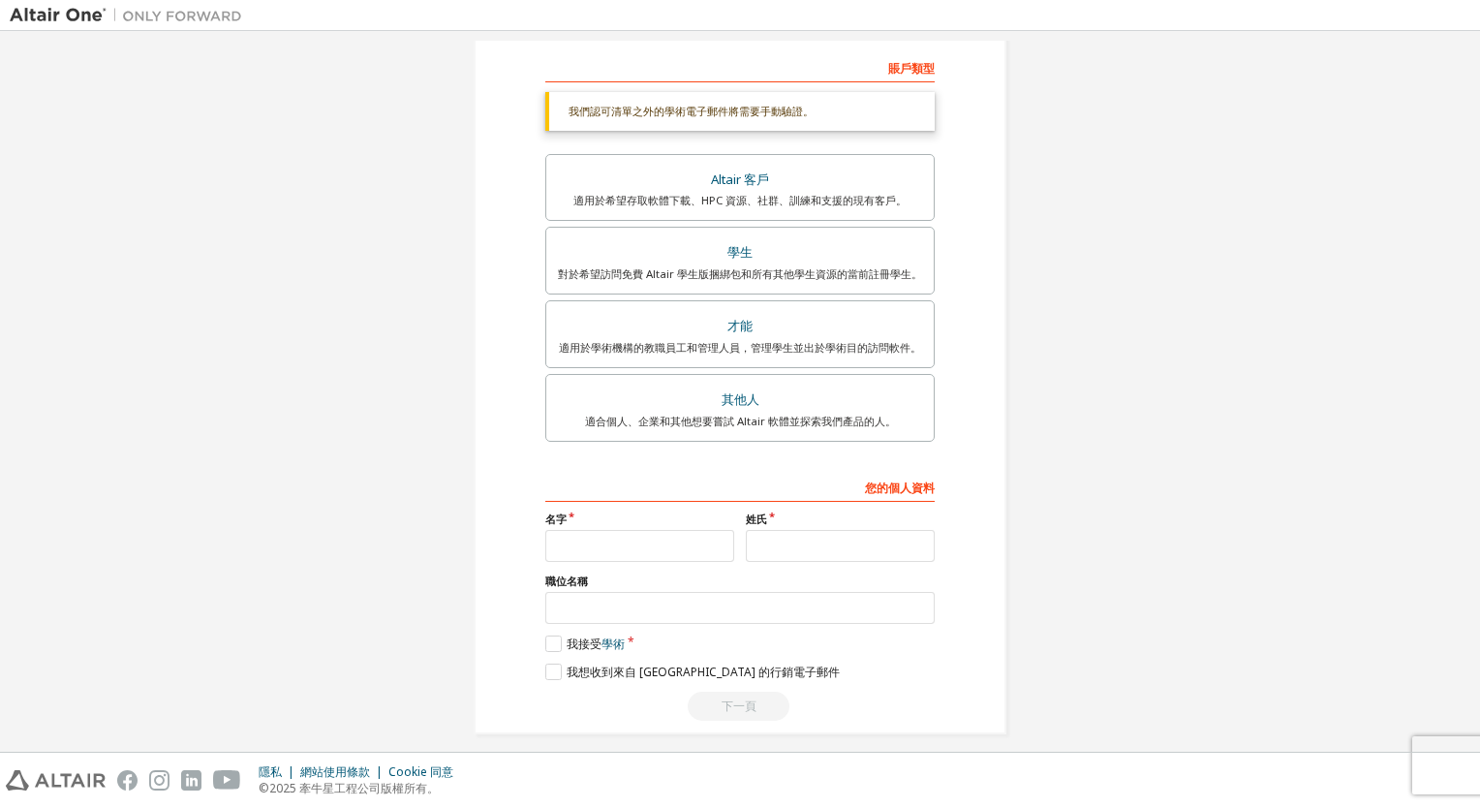
scroll to position [308, 0]
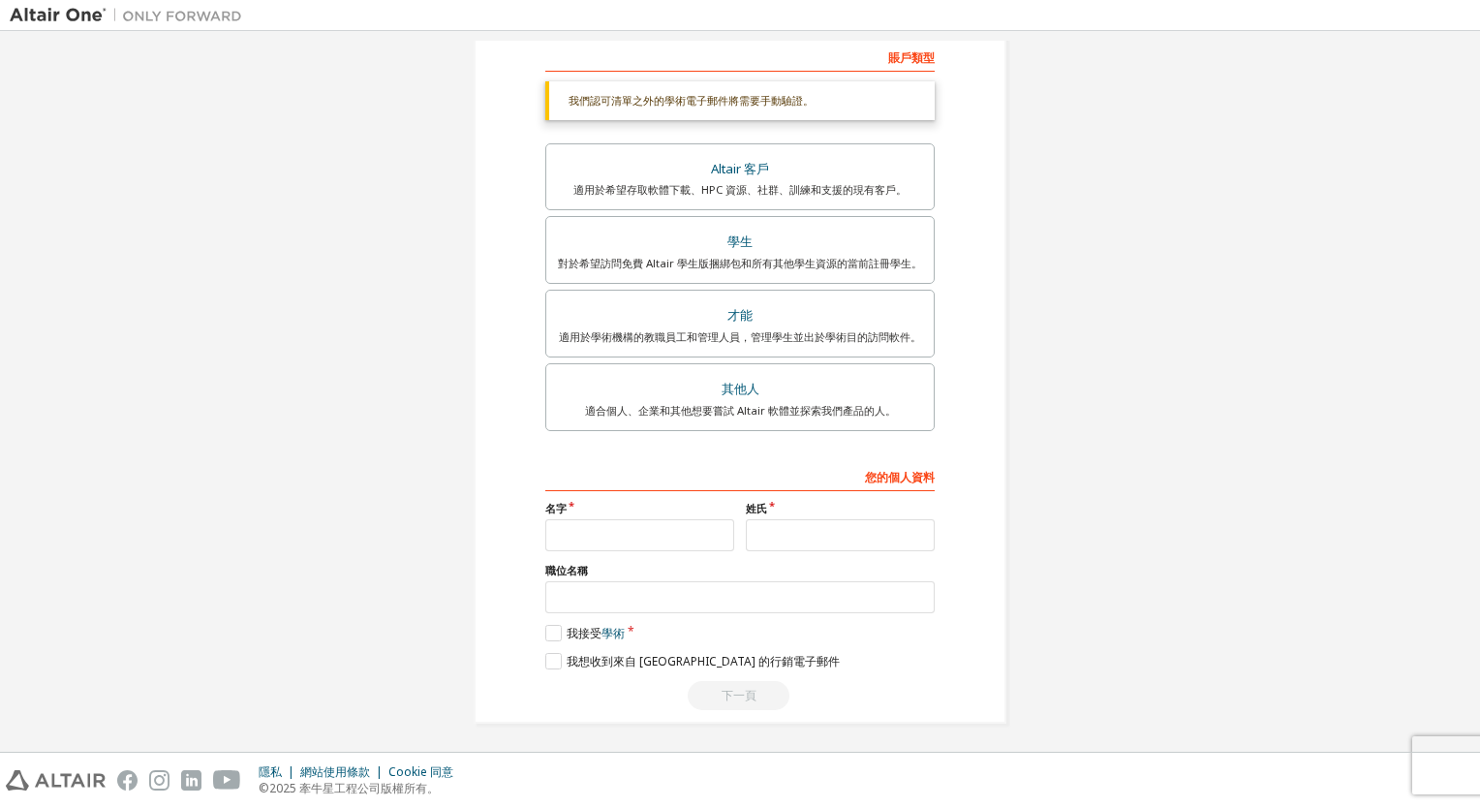
type input "**********"
click at [565, 525] on input "text" at bounding box center [639, 535] width 189 height 32
type input "*********"
type input "**"
click at [571, 632] on label "我接受 學術" at bounding box center [584, 633] width 79 height 16
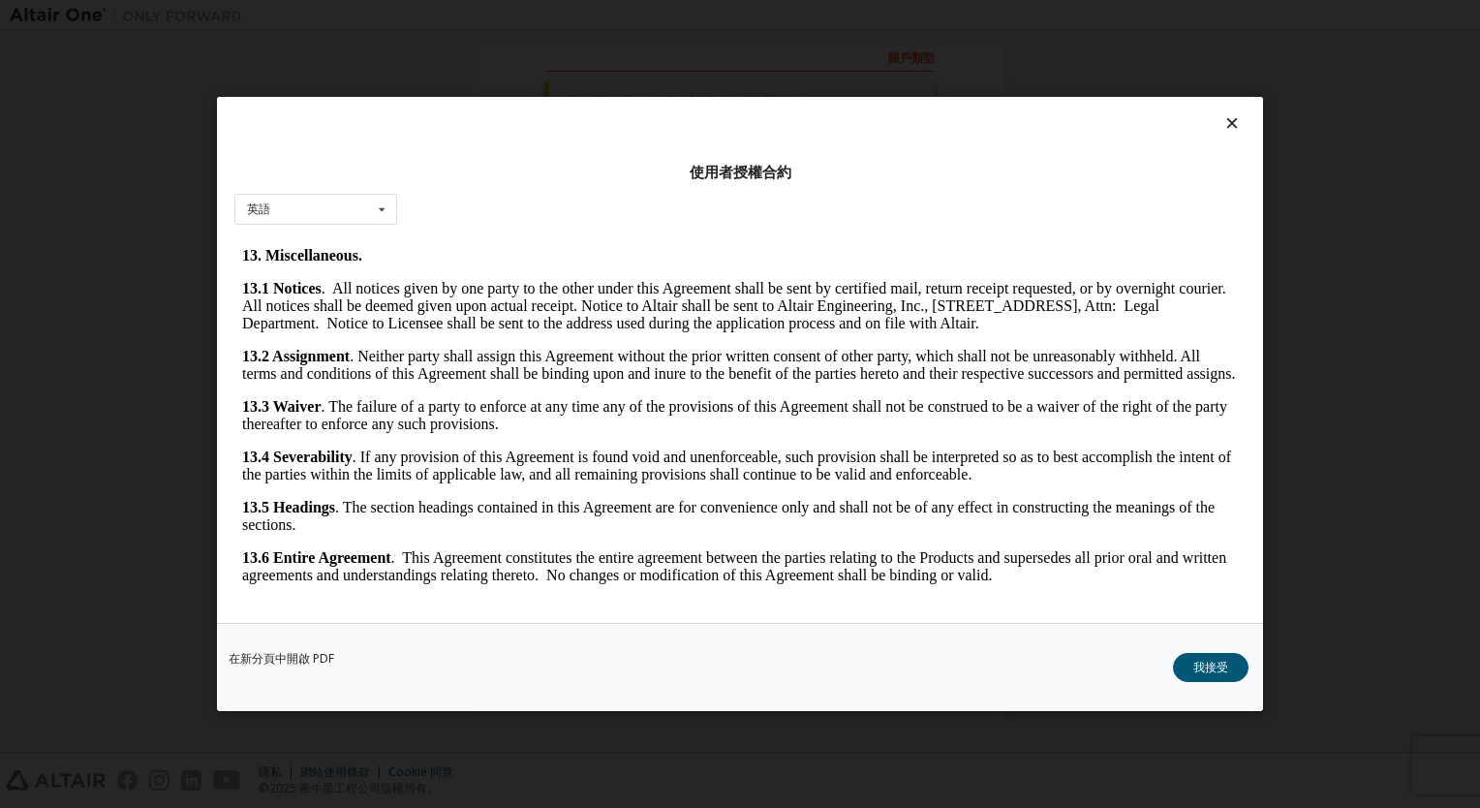
drag, startPoint x: 1238, startPoint y: 275, endPoint x: 1477, endPoint y: 881, distance: 651.8
click at [1214, 670] on button "我接受" at bounding box center [1211, 667] width 76 height 29
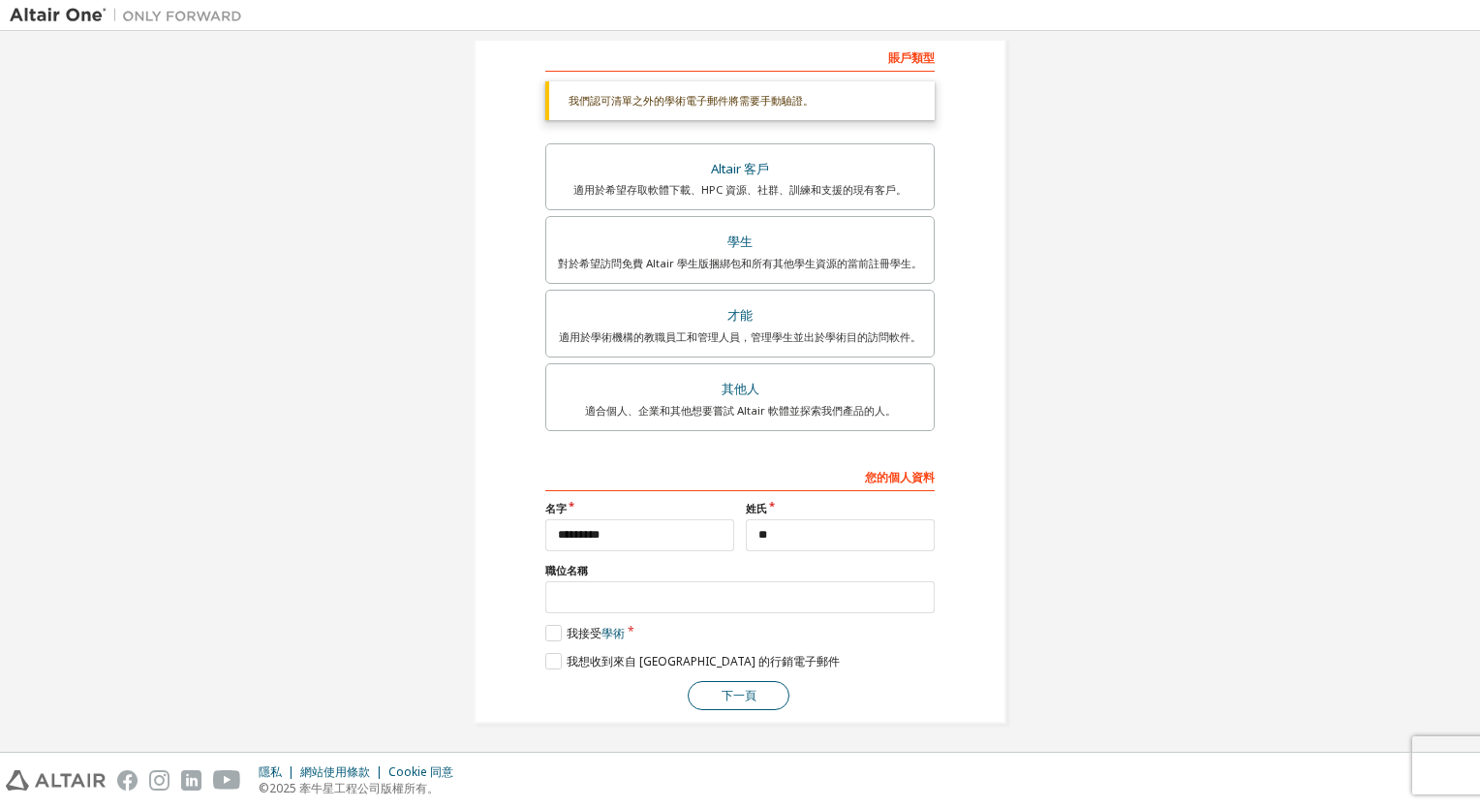
click at [713, 697] on button "下一頁" at bounding box center [739, 695] width 102 height 29
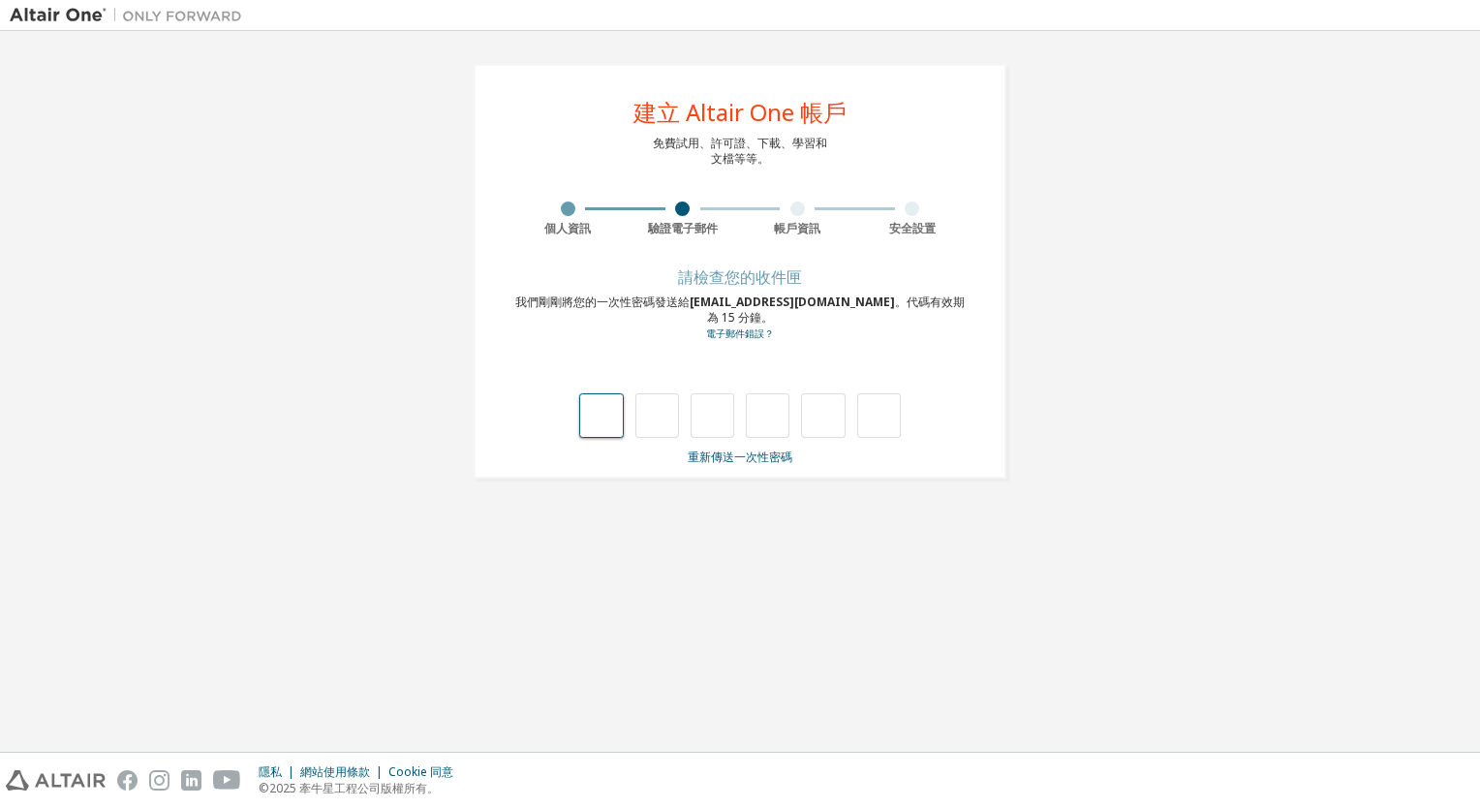
type input "*"
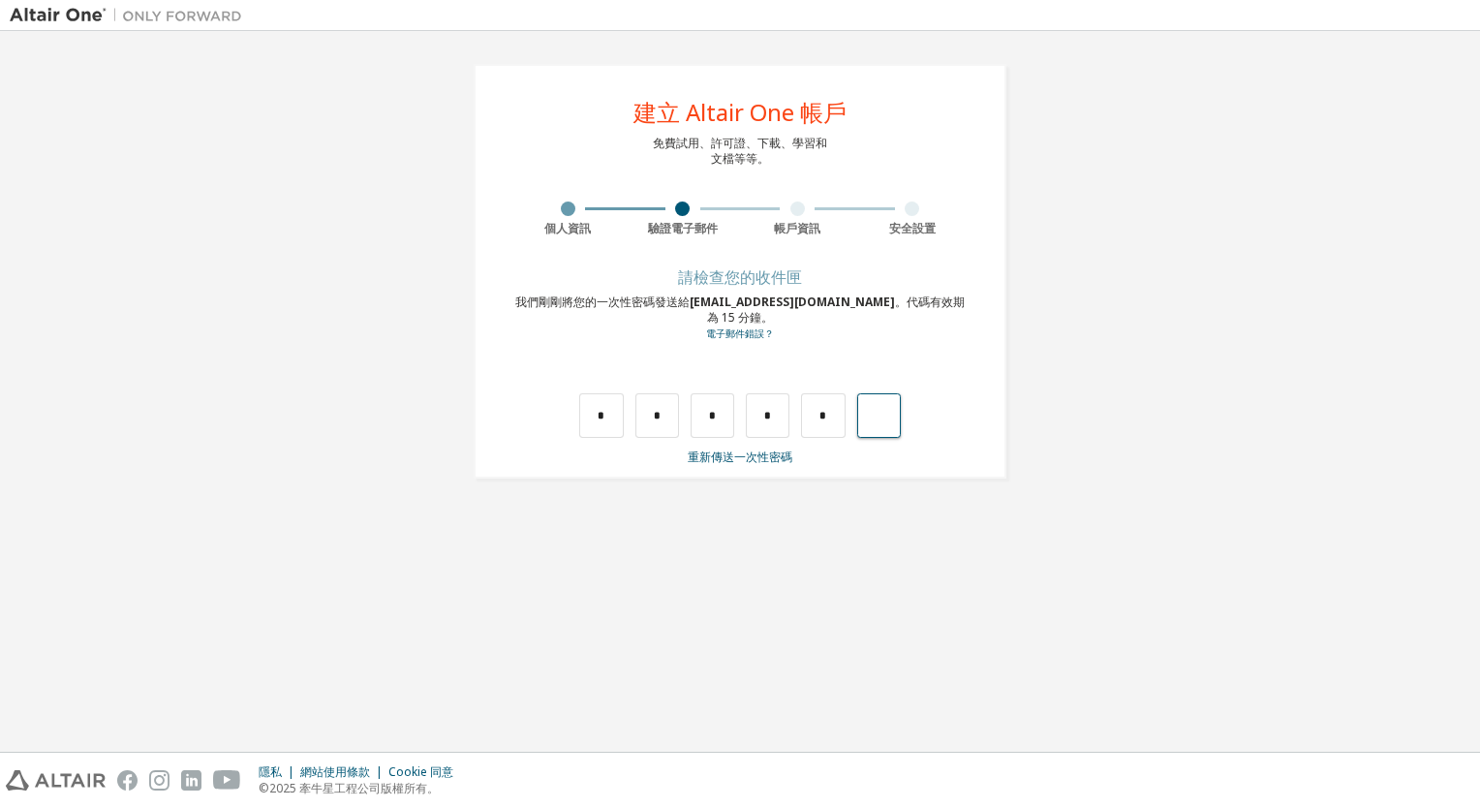
type input "*"
